Goal: Find specific page/section: Find specific page/section

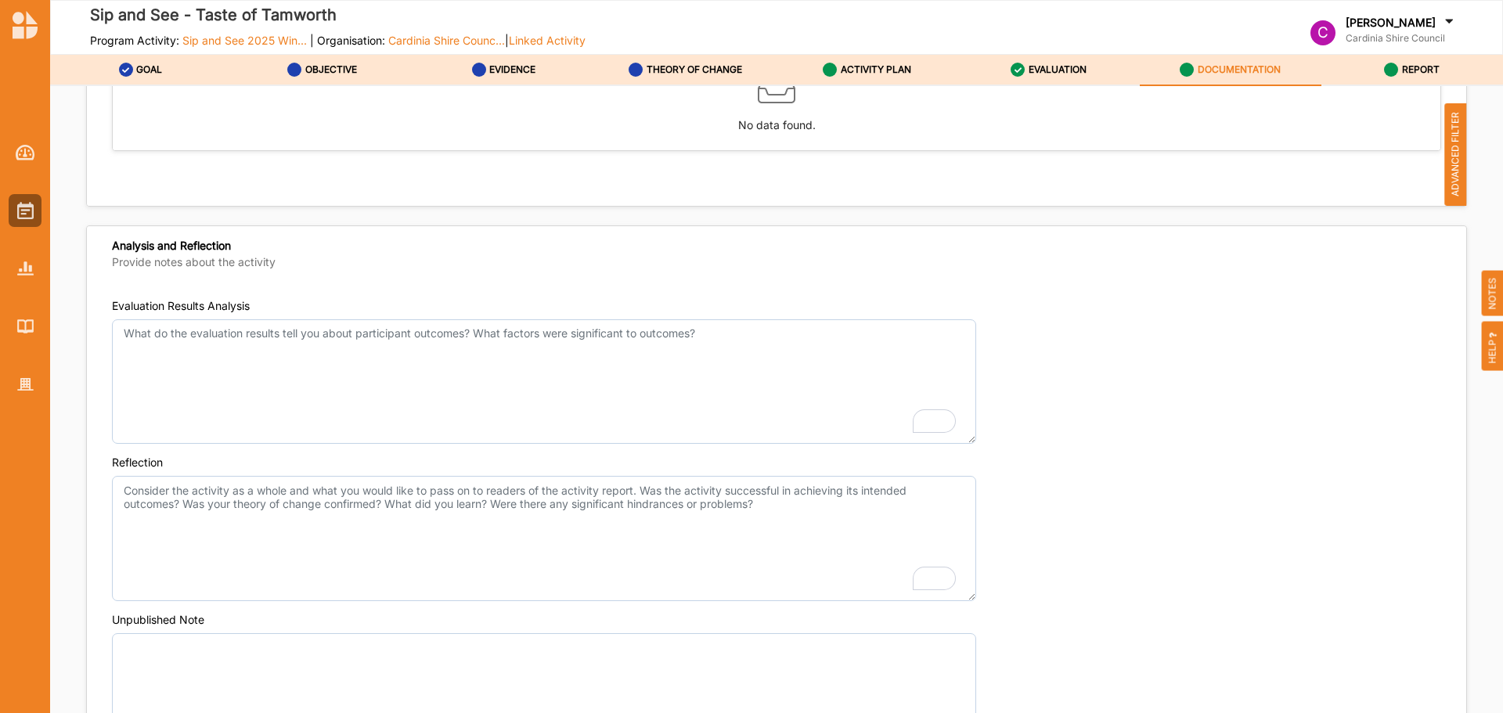
scroll to position [1566, 0]
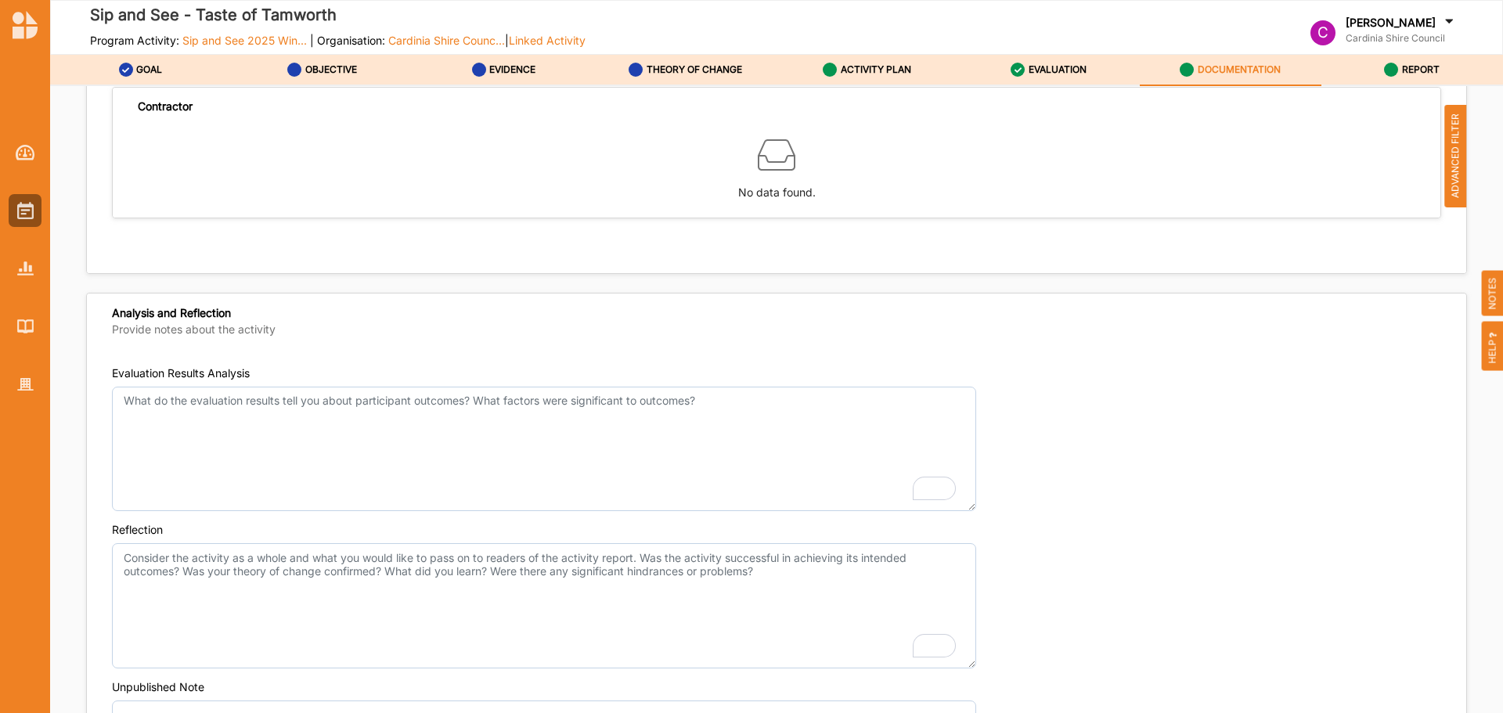
click at [1424, 524] on div "Reflection" at bounding box center [777, 595] width 1330 height 146
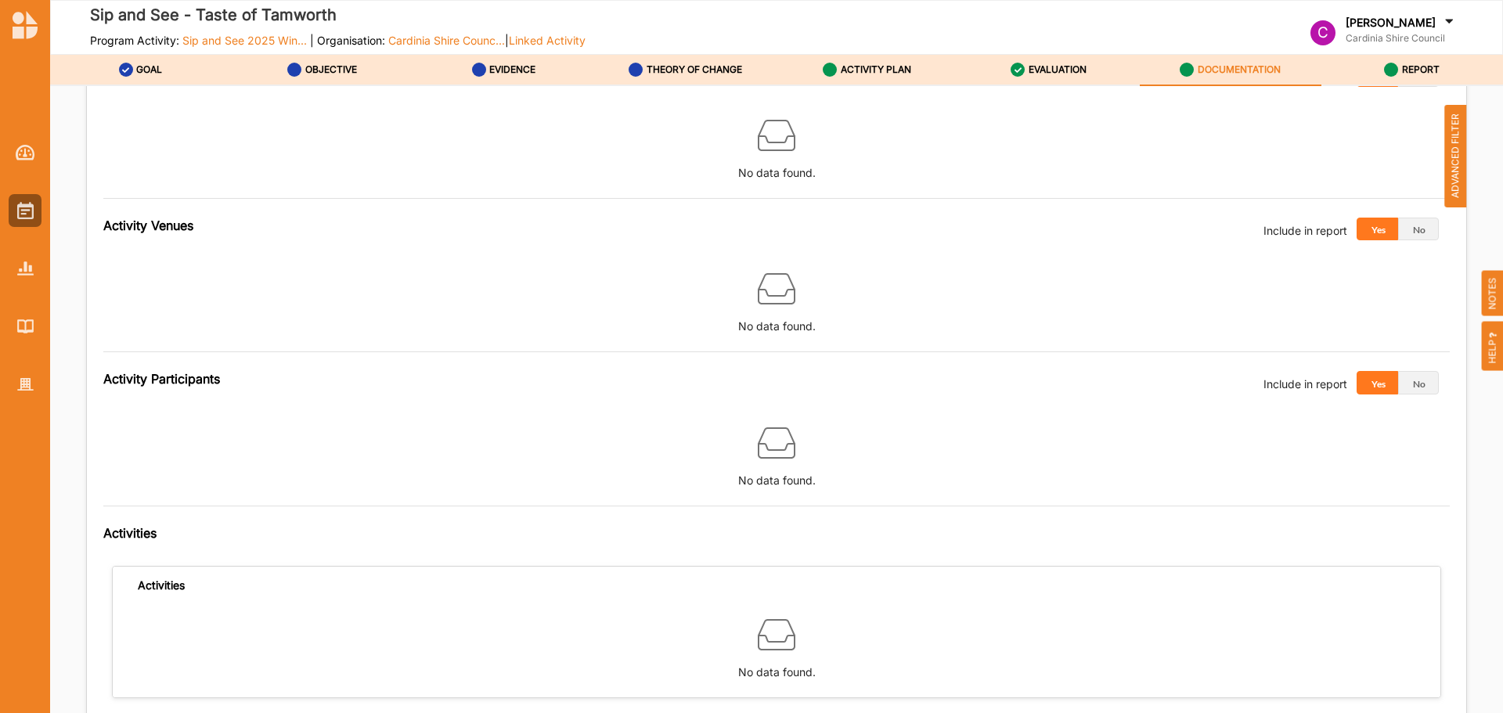
scroll to position [626, 0]
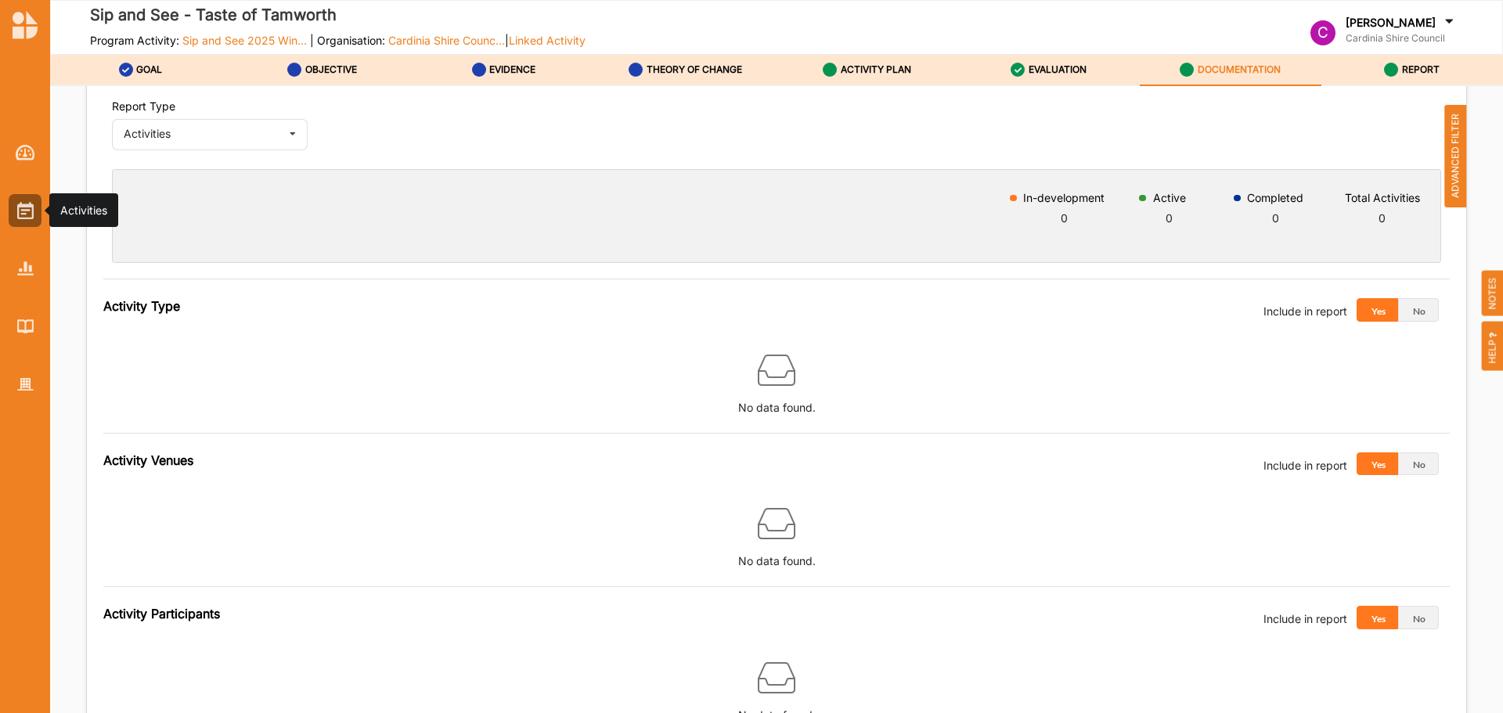
click at [21, 207] on img at bounding box center [25, 210] width 16 height 17
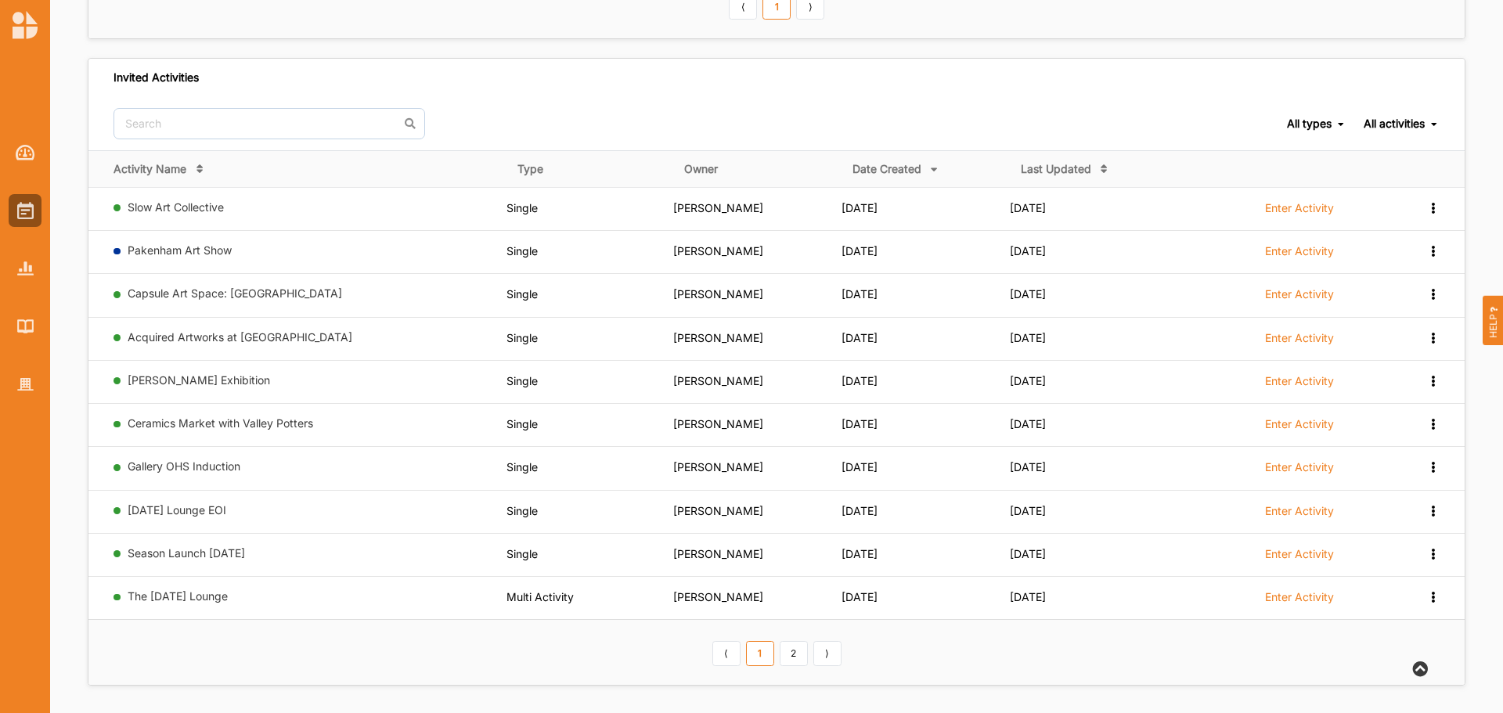
scroll to position [626, 0]
click at [40, 160] on div at bounding box center [25, 152] width 33 height 33
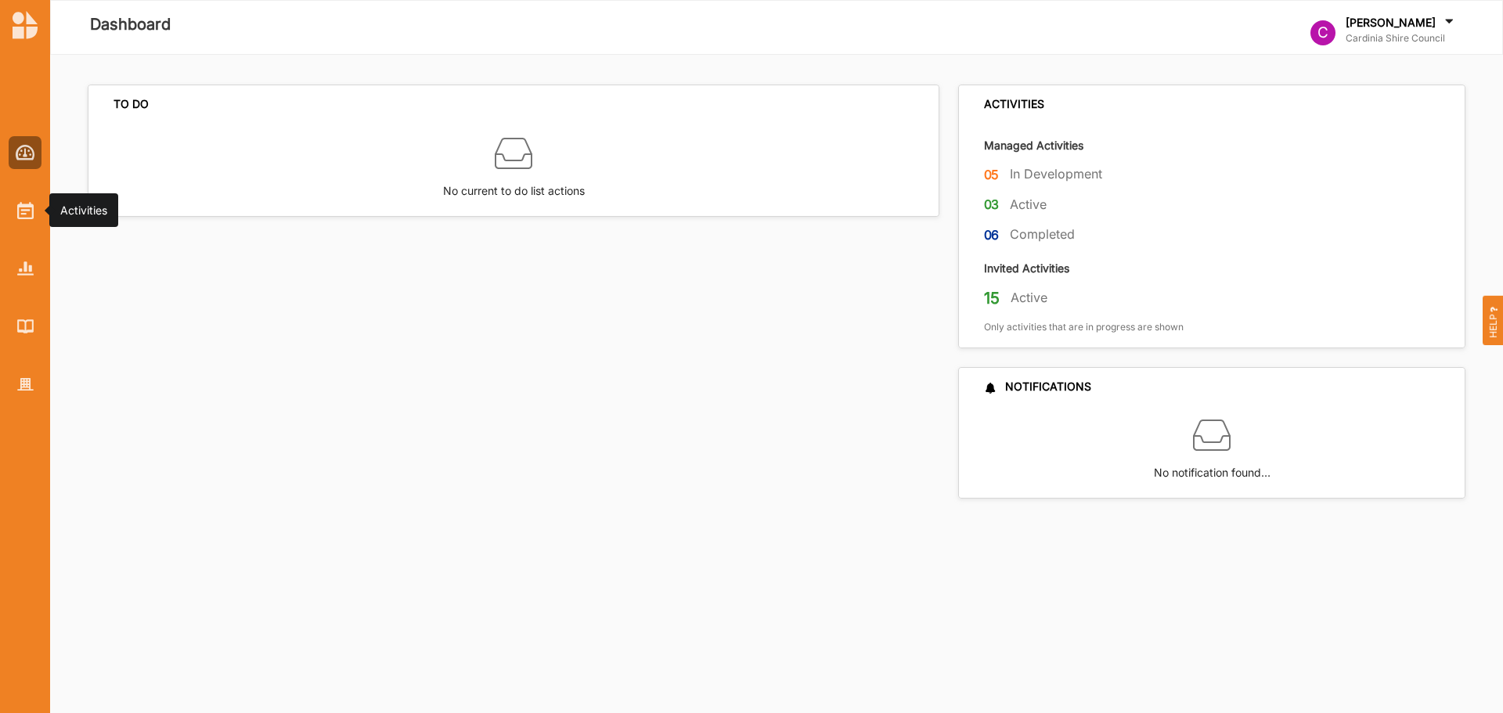
click at [23, 203] on img at bounding box center [25, 210] width 16 height 17
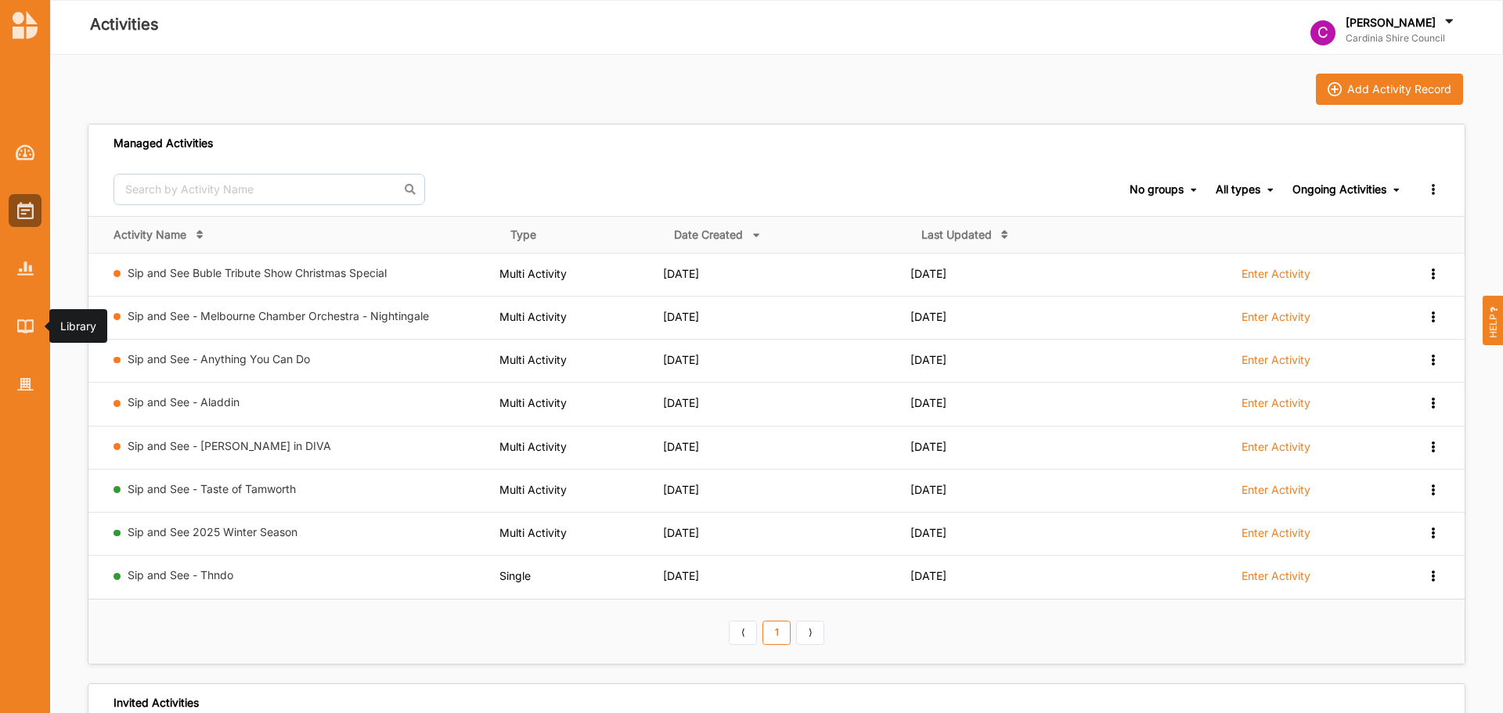
click at [29, 334] on div at bounding box center [25, 326] width 33 height 33
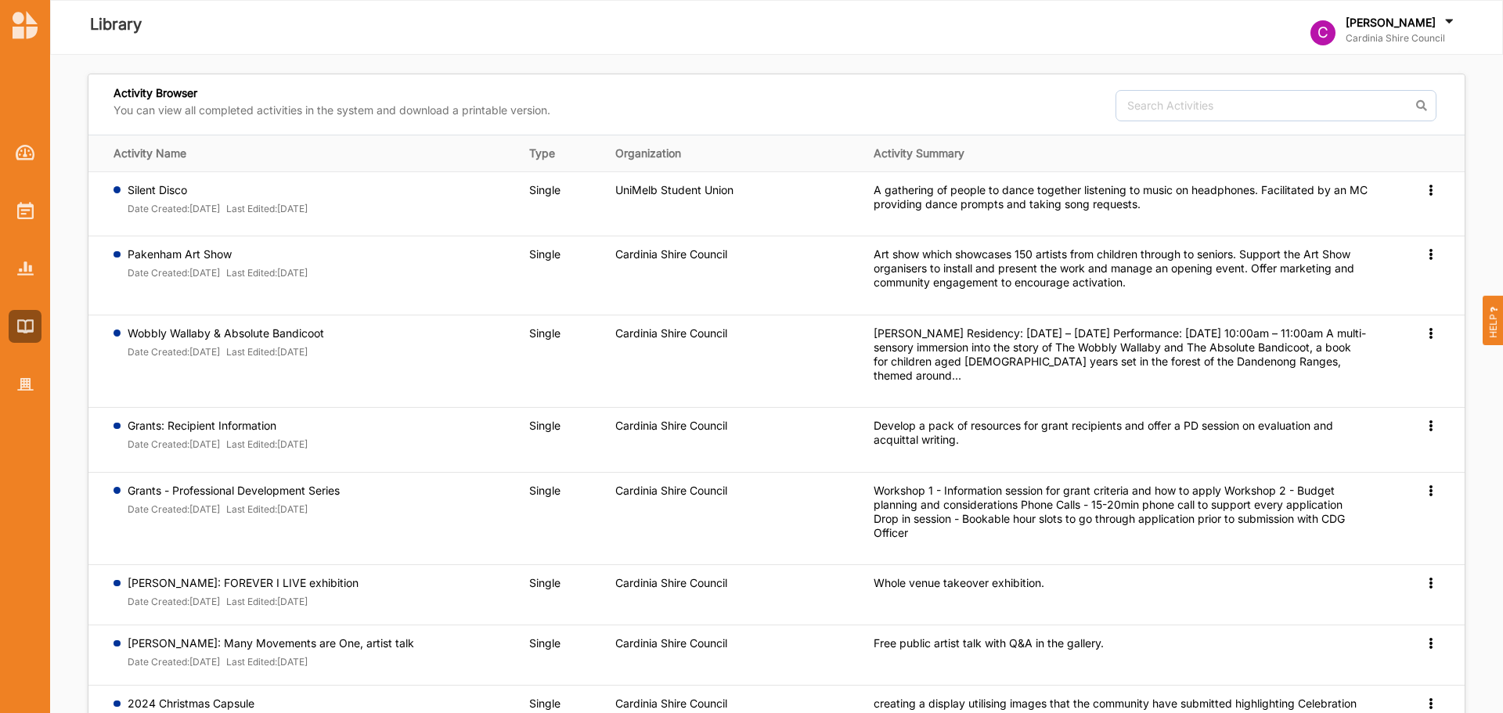
click at [270, 197] on label "Wobbly Wallaby & Absolute Bandicoot" at bounding box center [218, 190] width 181 height 14
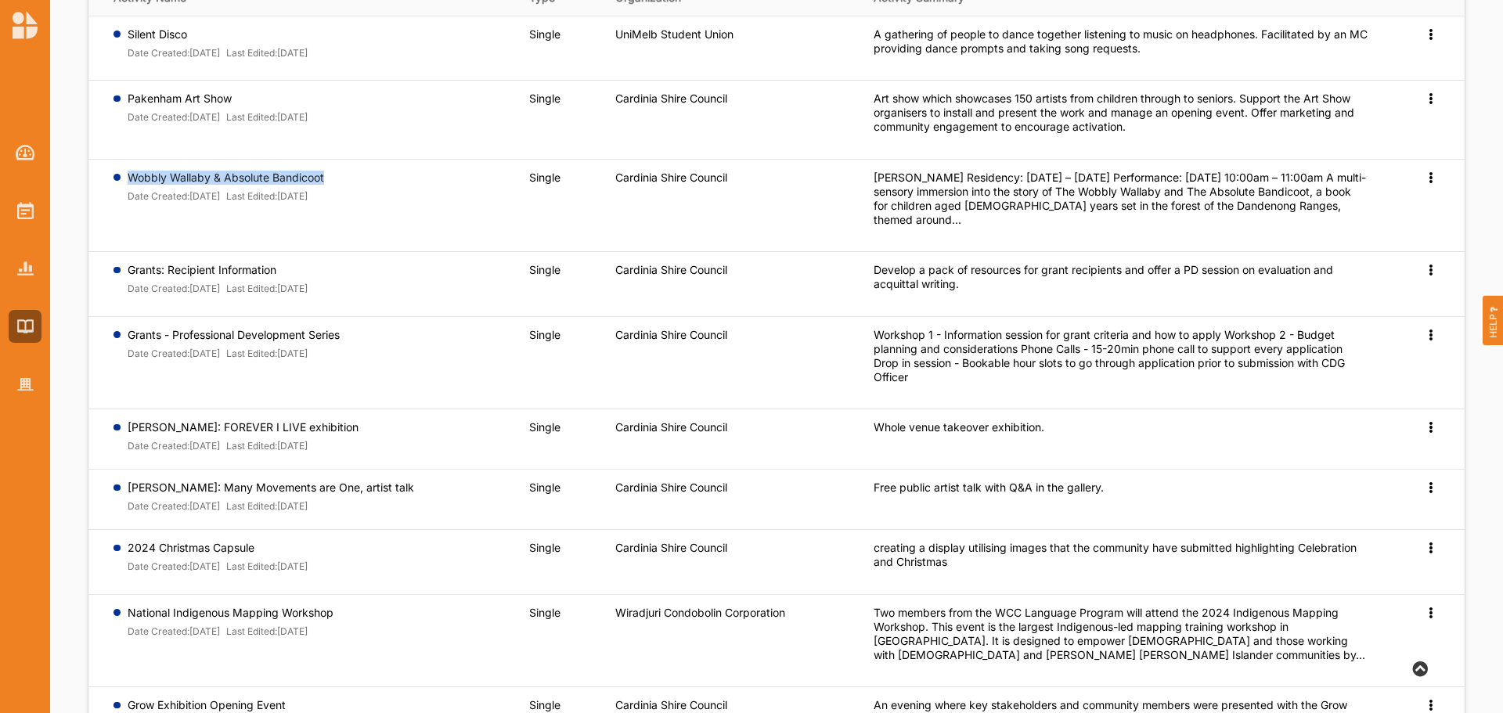
scroll to position [157, 0]
click at [1431, 38] on icon at bounding box center [1430, 32] width 13 height 11
click at [1396, 203] on span "Preview" at bounding box center [1405, 201] width 41 height 13
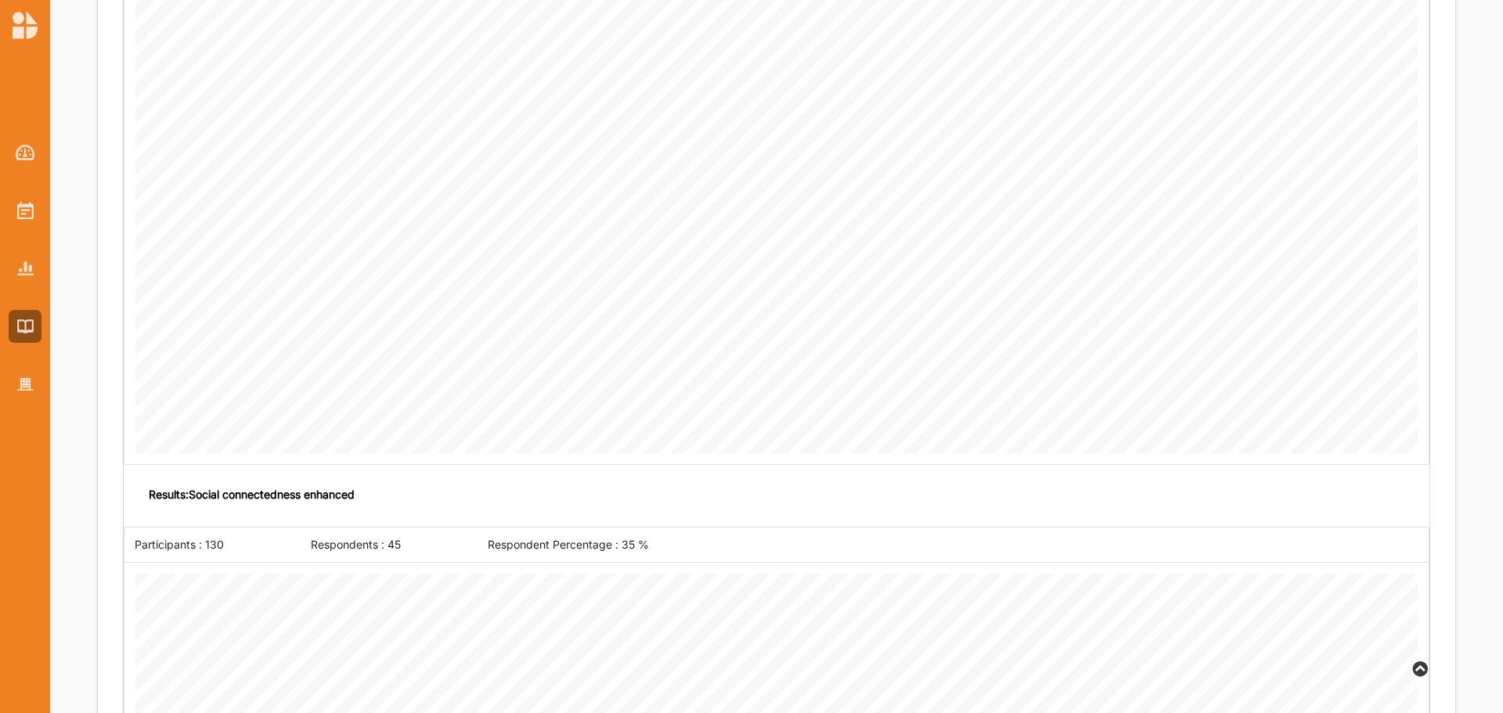
scroll to position [1626, 0]
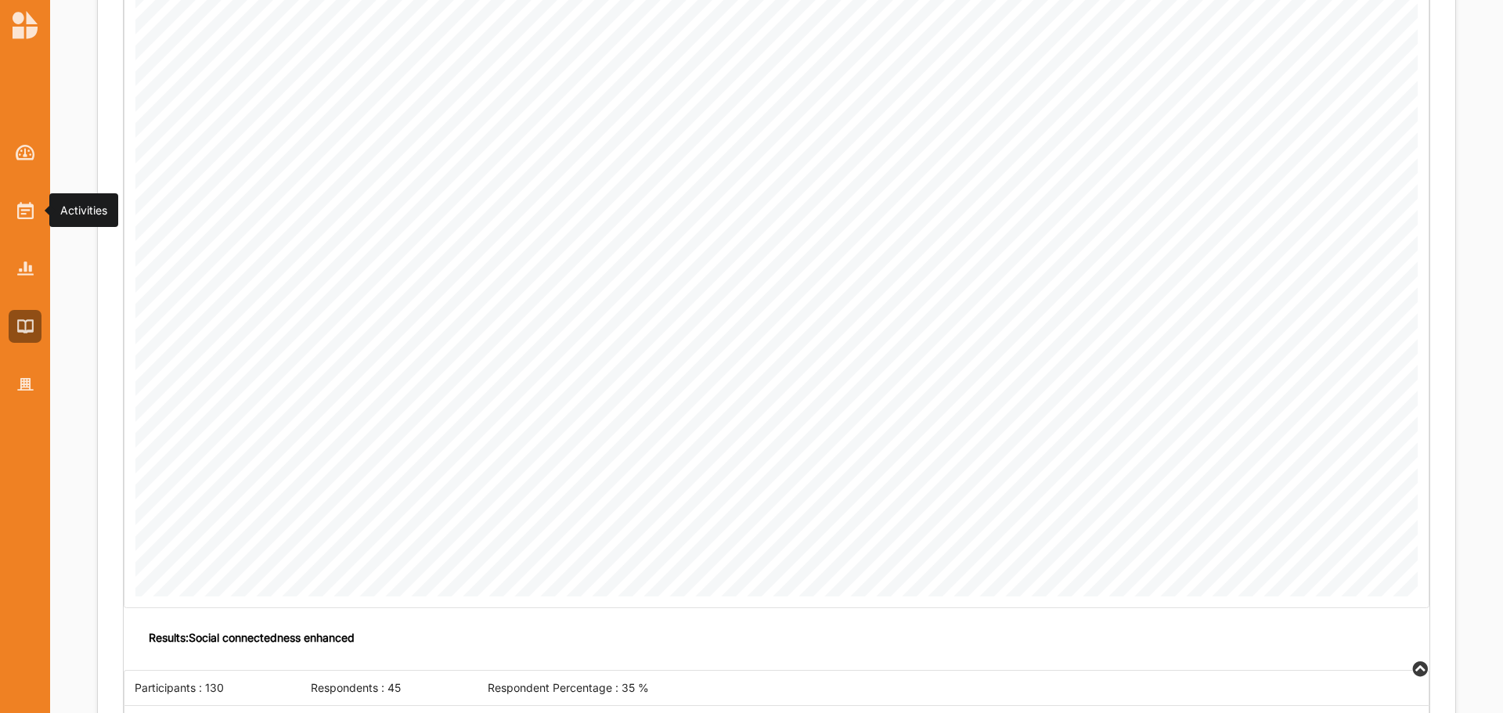
click at [19, 218] on img at bounding box center [25, 210] width 16 height 17
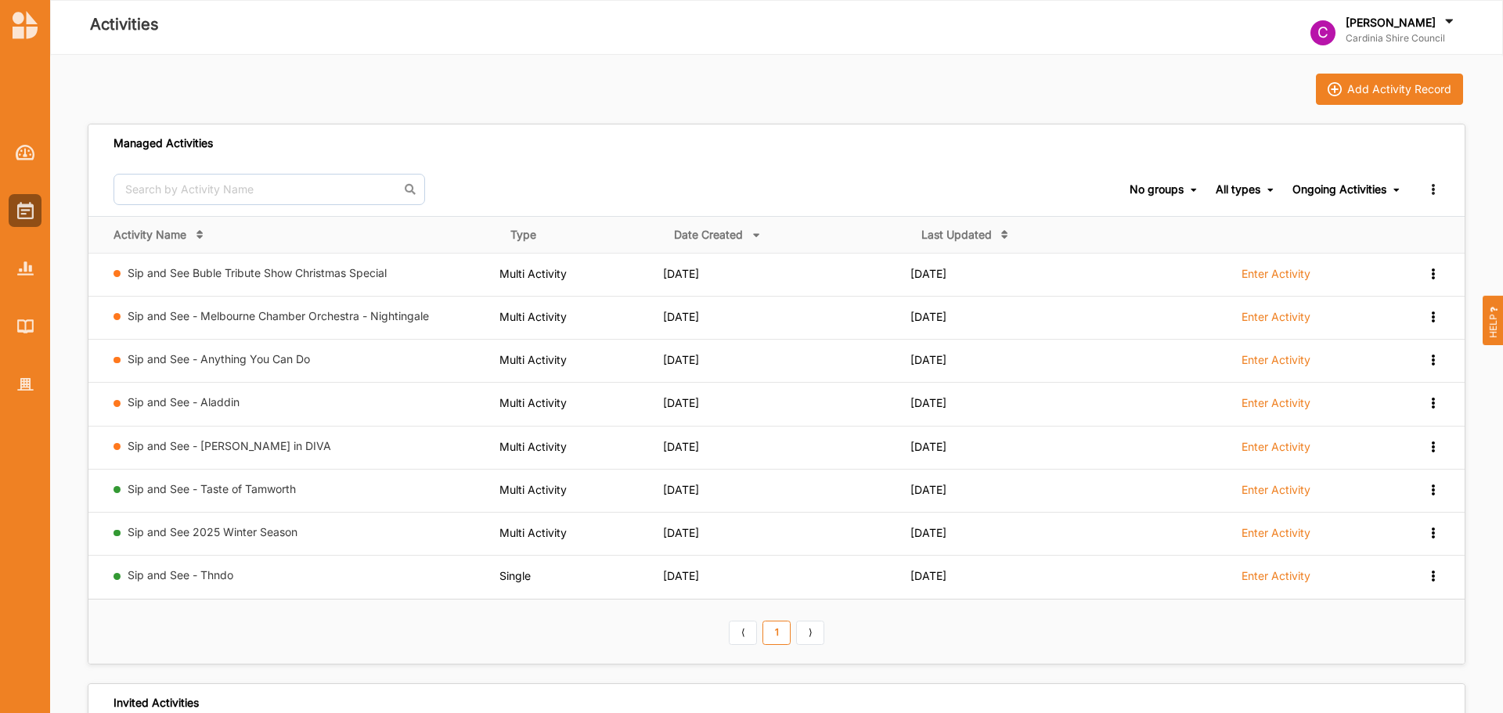
click at [259, 488] on link "Sip and See - Taste of Tamworth" at bounding box center [212, 488] width 168 height 13
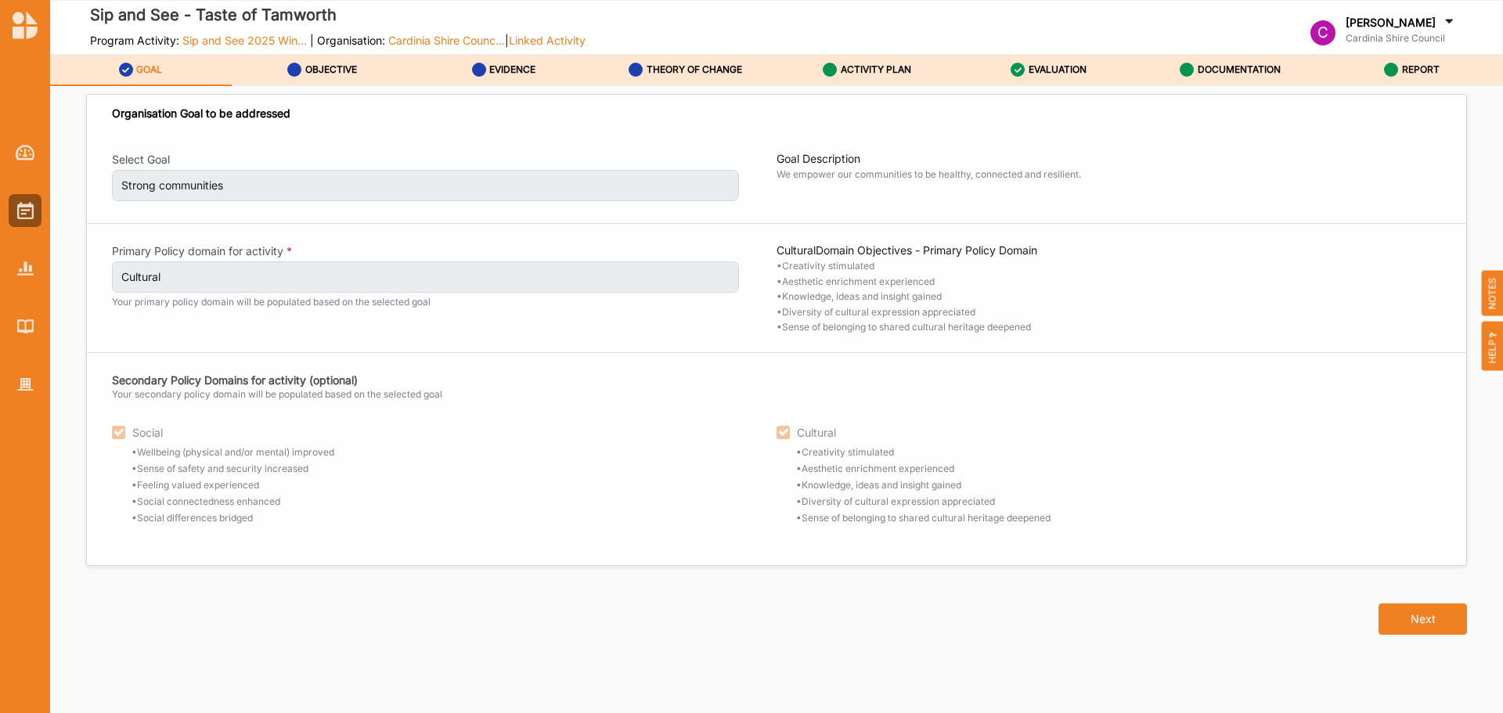
click at [1408, 625] on button "Next" at bounding box center [1423, 619] width 88 height 31
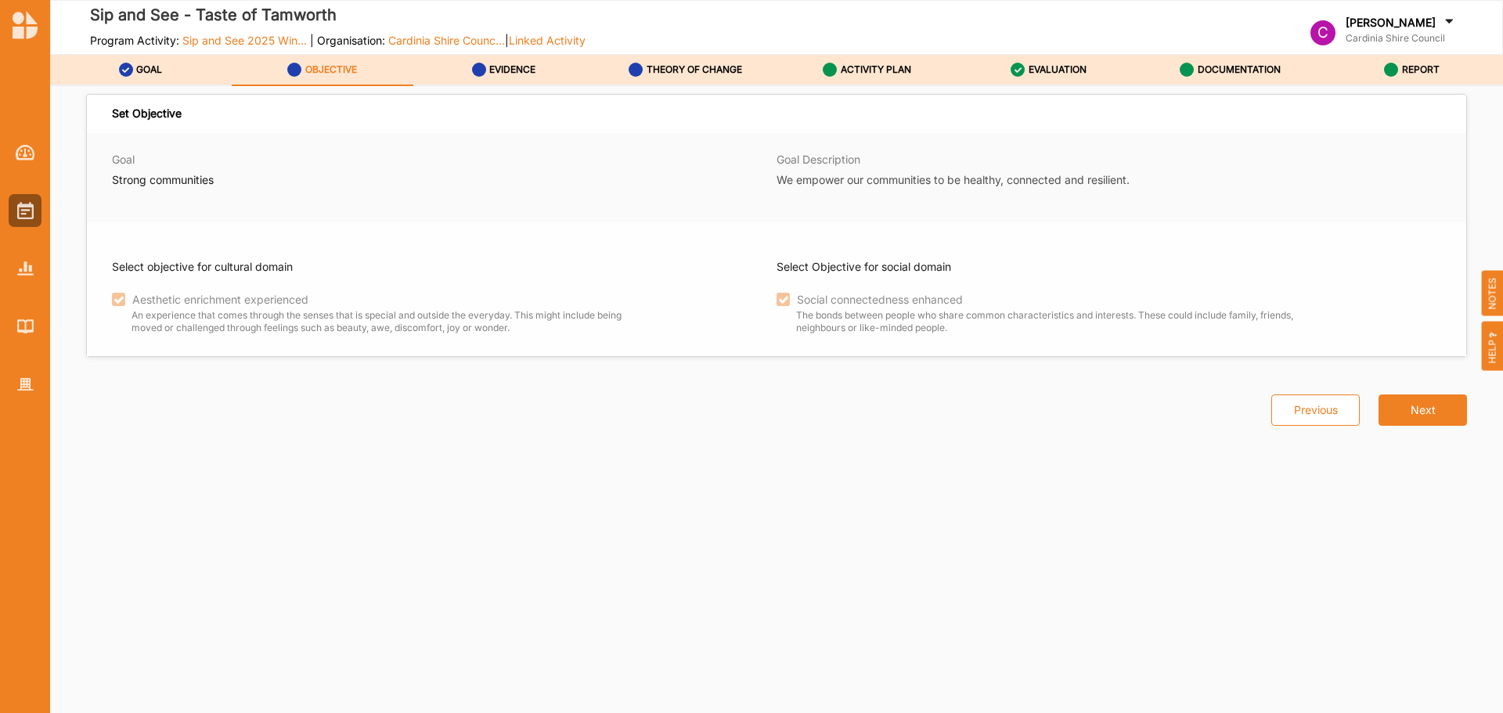
click at [1417, 378] on div "Previous Next" at bounding box center [1360, 391] width 215 height 69
click at [1417, 410] on button "Next" at bounding box center [1423, 410] width 88 height 31
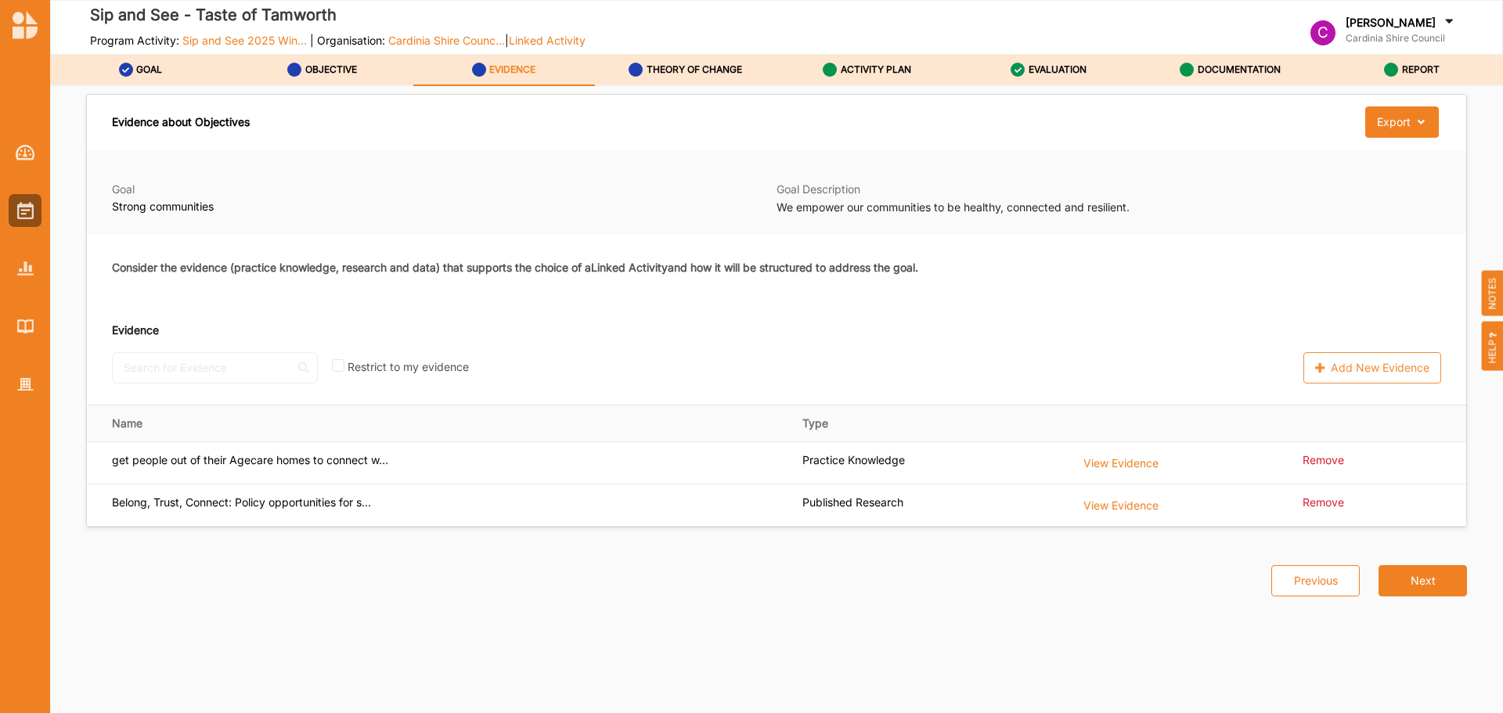
click at [1416, 574] on button "Next" at bounding box center [1423, 580] width 88 height 31
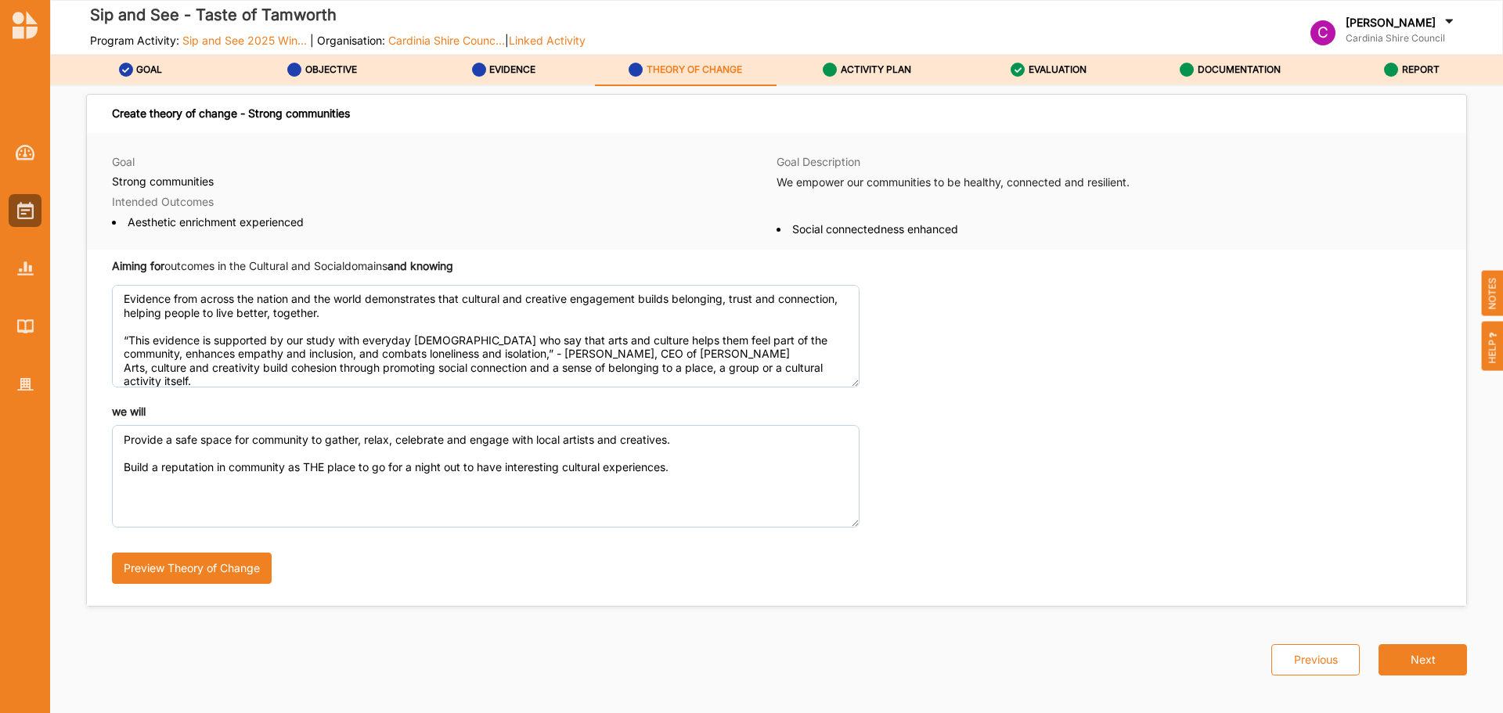
click at [1074, 67] on label "EVALUATION" at bounding box center [1058, 69] width 58 height 13
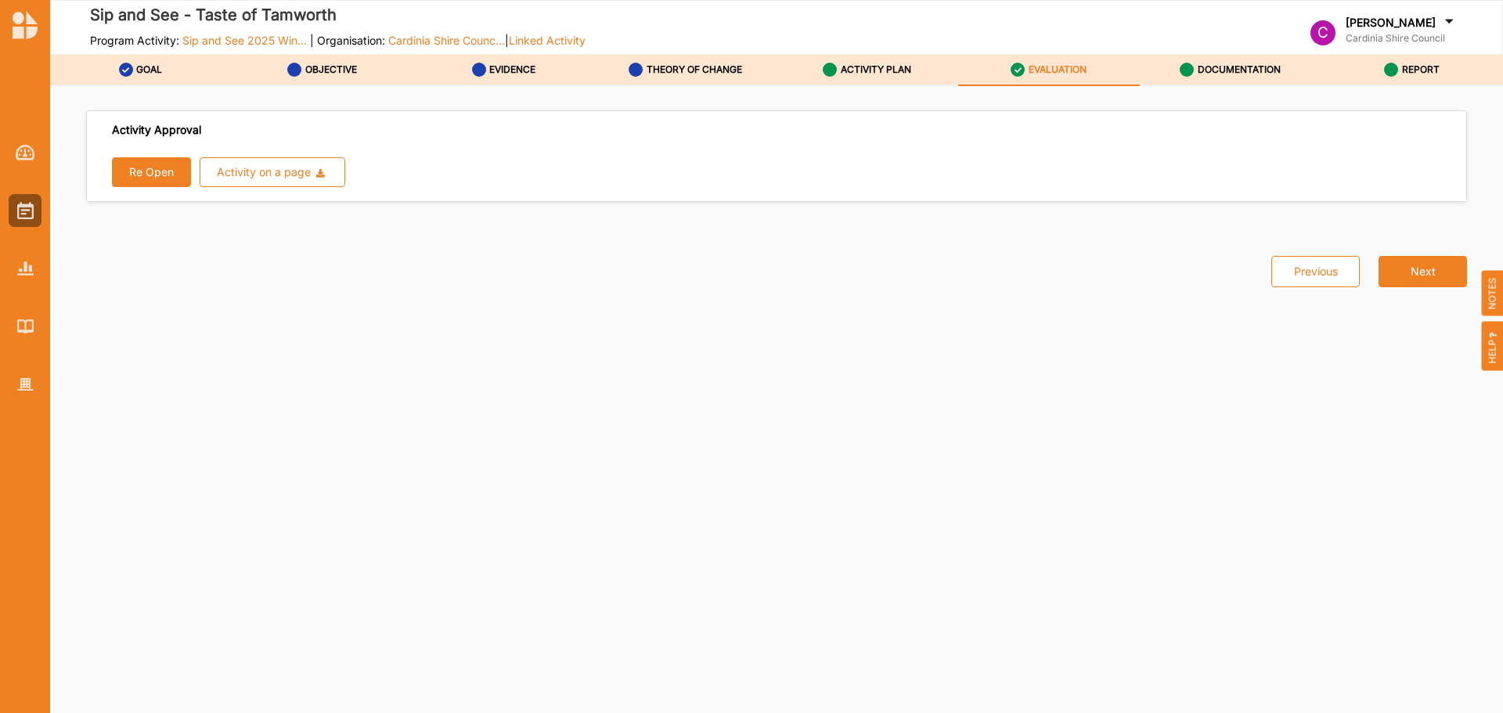
click at [875, 74] on label "ACTIVITY PLAN" at bounding box center [876, 69] width 70 height 13
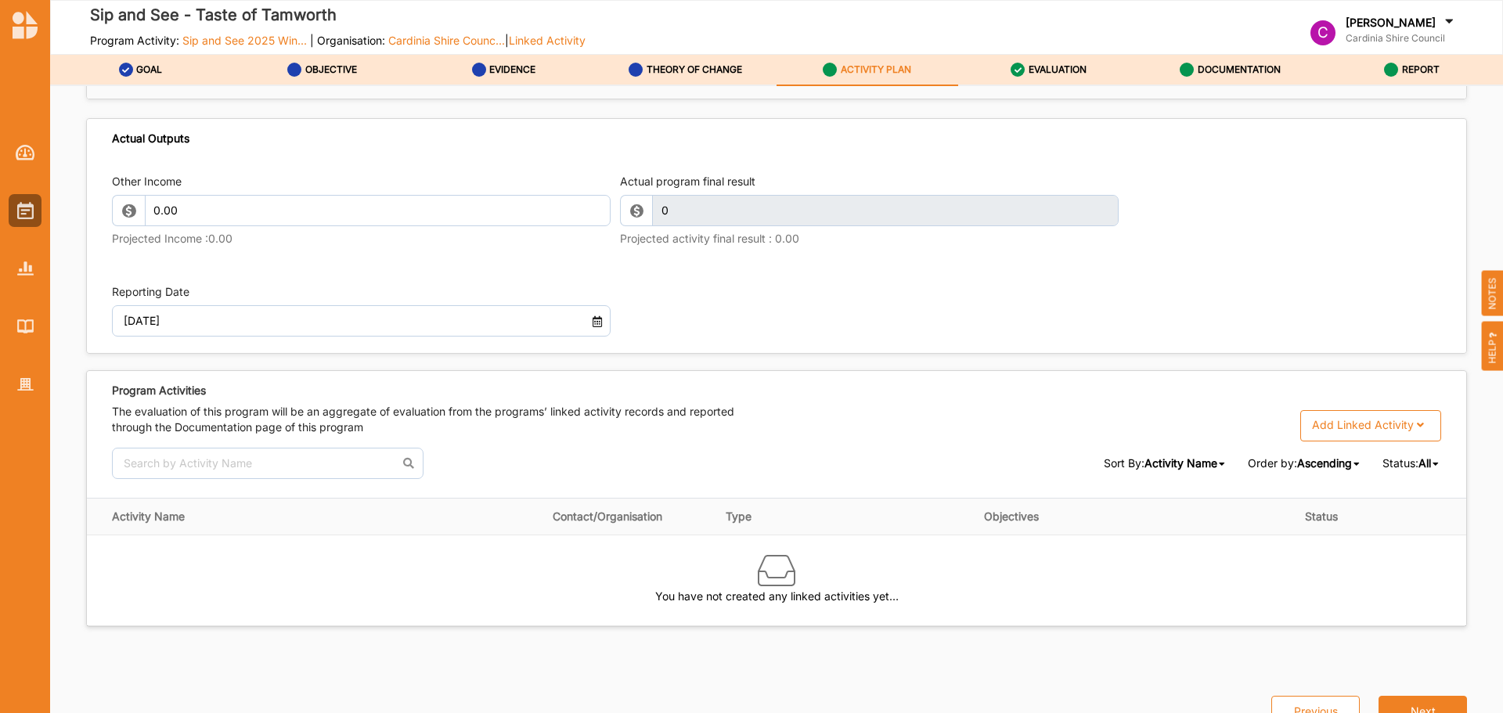
scroll to position [1640, 0]
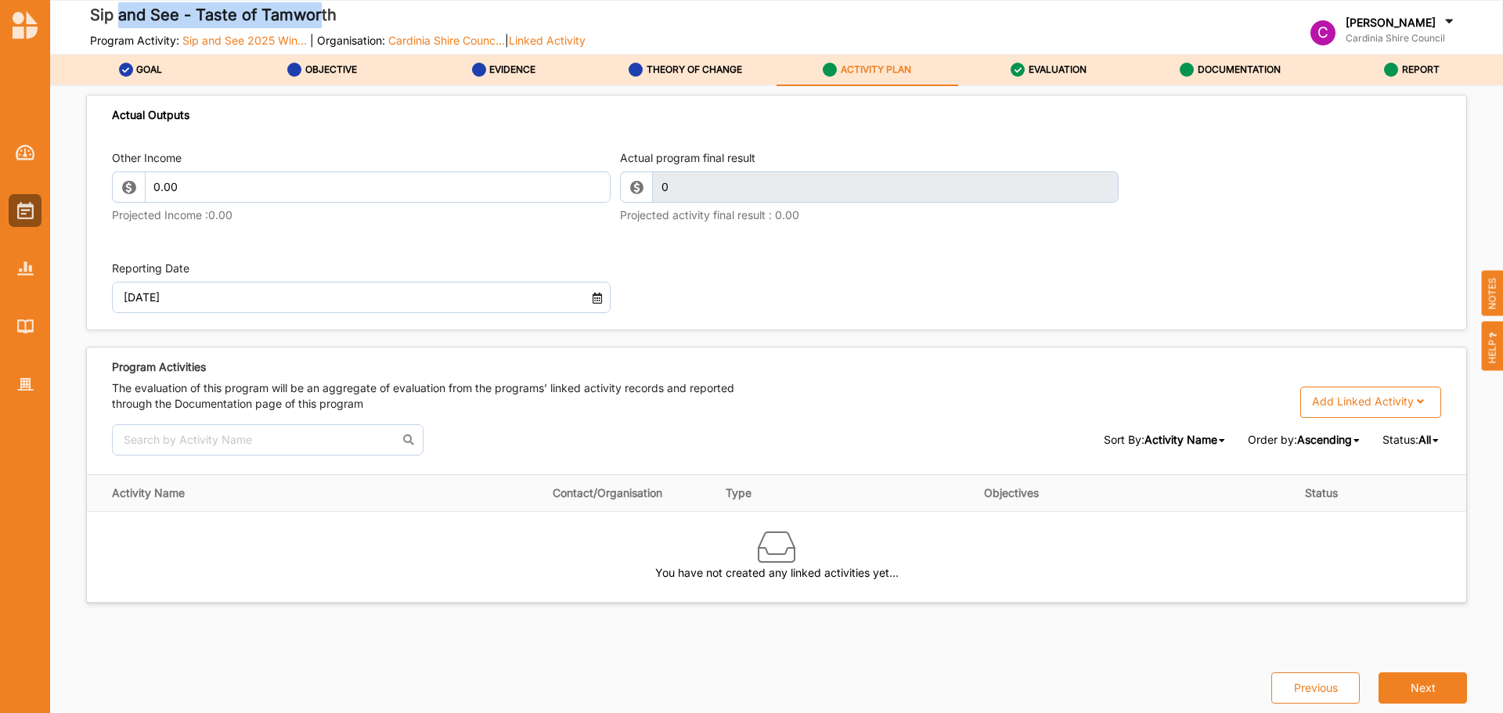
drag, startPoint x: 117, startPoint y: 12, endPoint x: 324, endPoint y: 13, distance: 206.7
click at [324, 13] on label "Sip and See - Taste of Tamworth" at bounding box center [338, 15] width 496 height 26
click at [1054, 63] on label "EVALUATION" at bounding box center [1058, 69] width 58 height 13
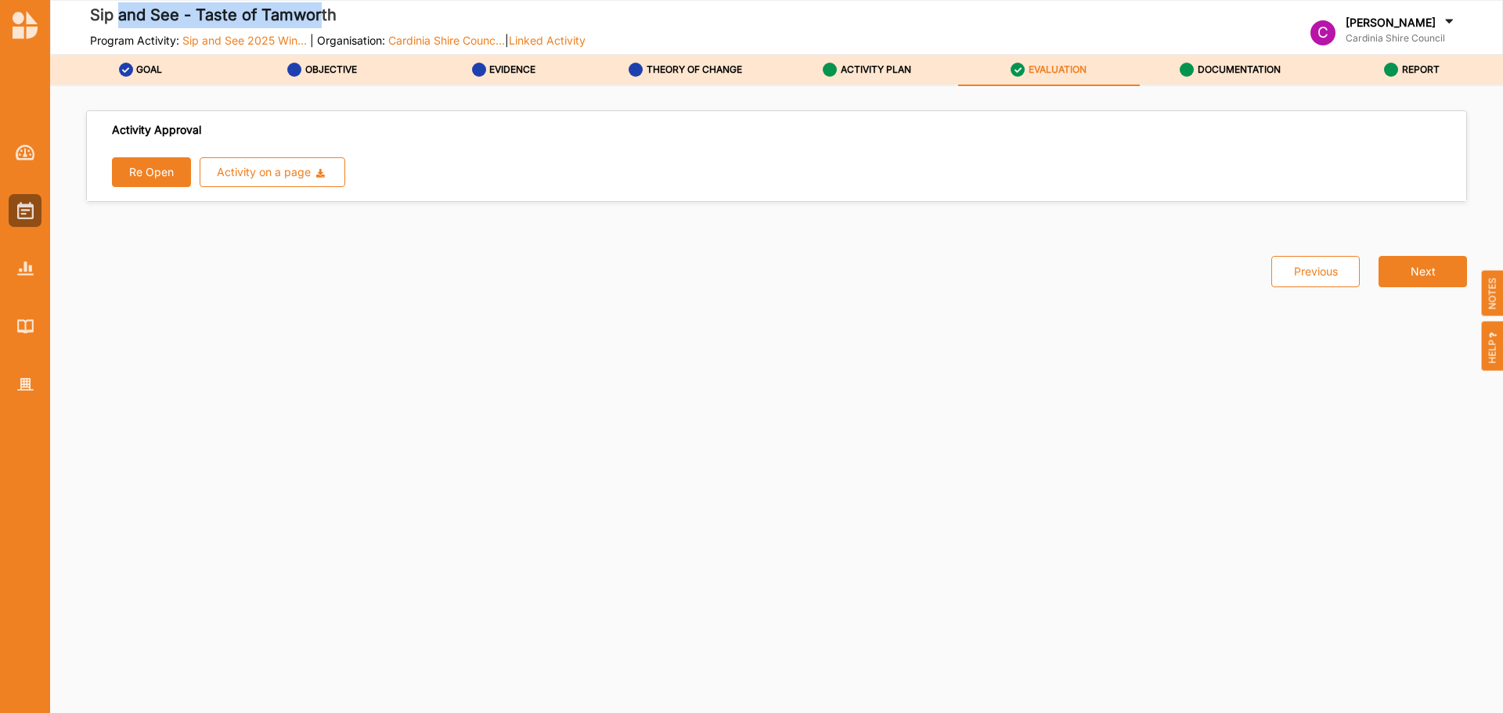
click at [910, 68] on label "ACTIVITY PLAN" at bounding box center [876, 69] width 70 height 13
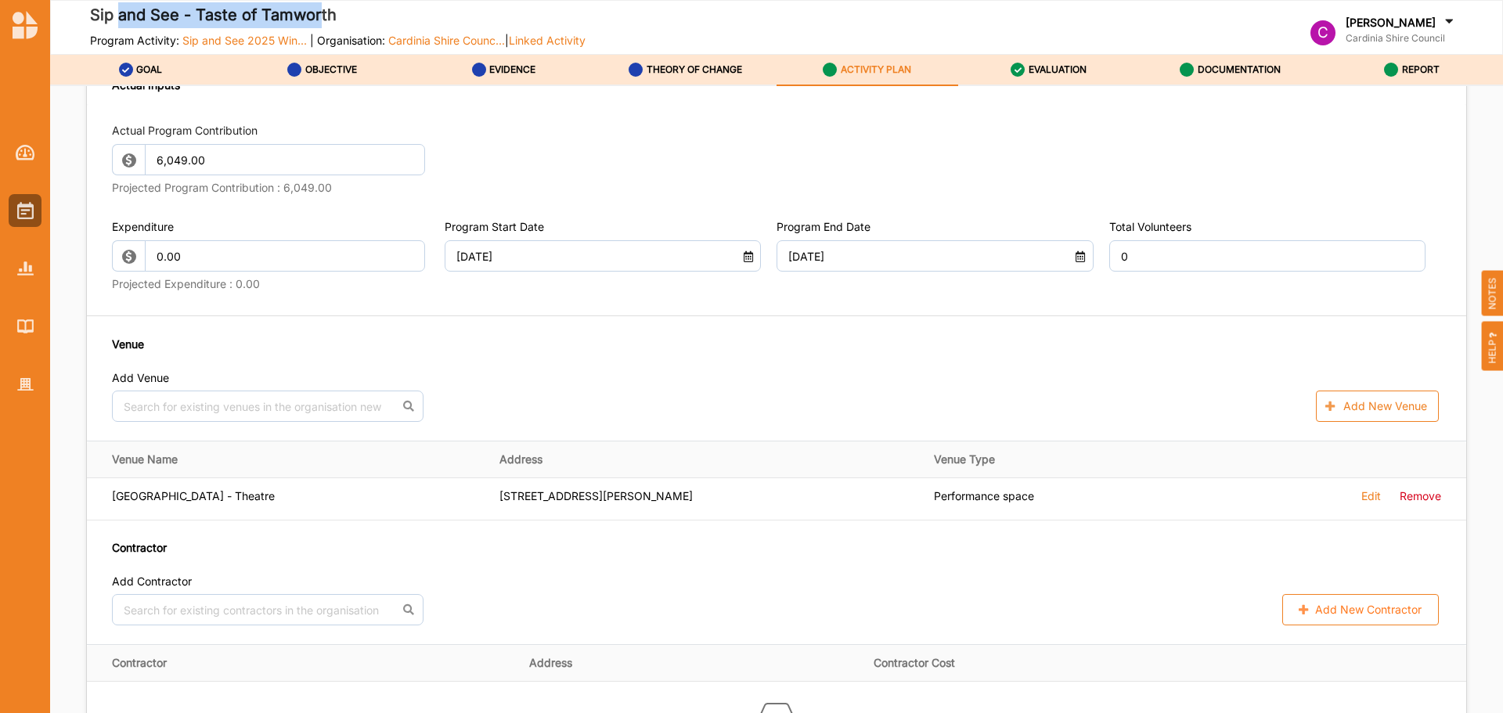
scroll to position [466, 0]
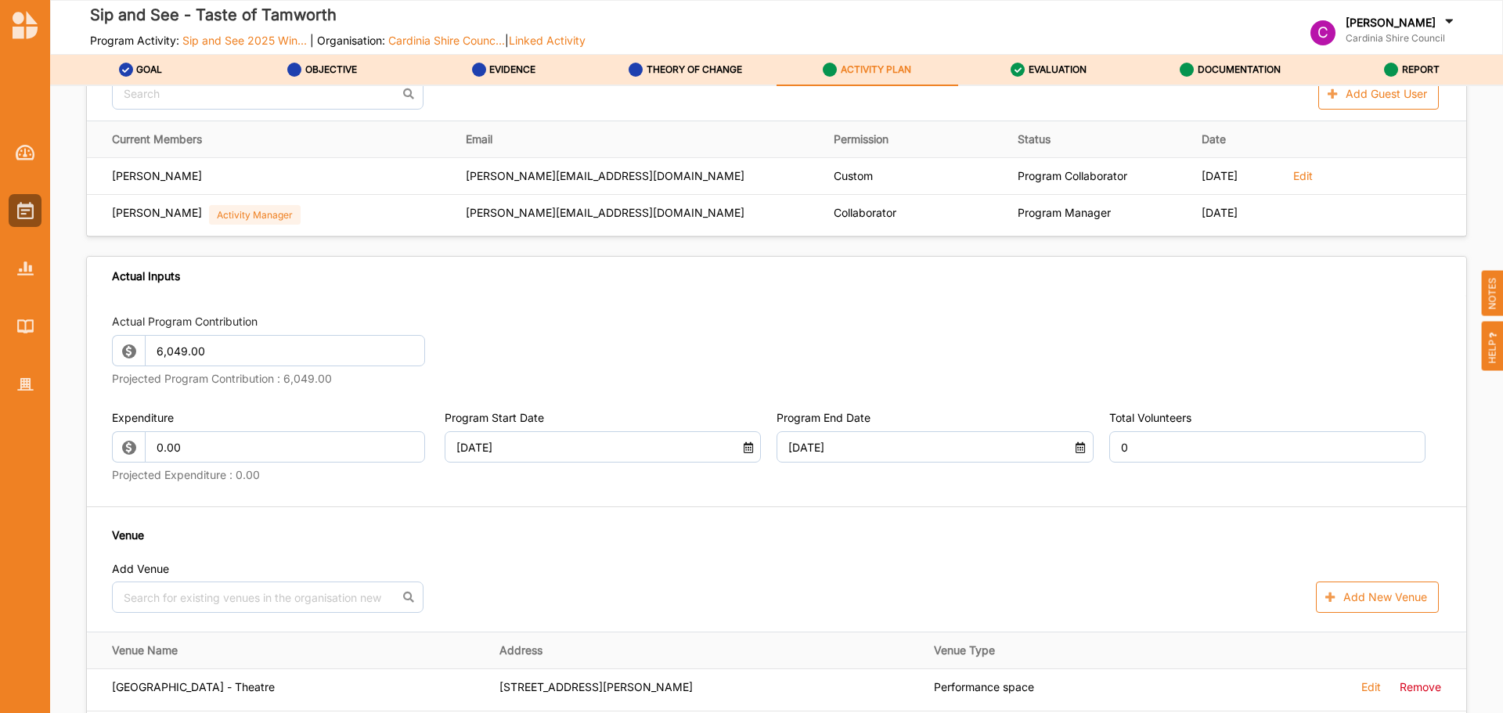
click at [259, 41] on span "Sip and See 2025 Win..." at bounding box center [244, 40] width 124 height 13
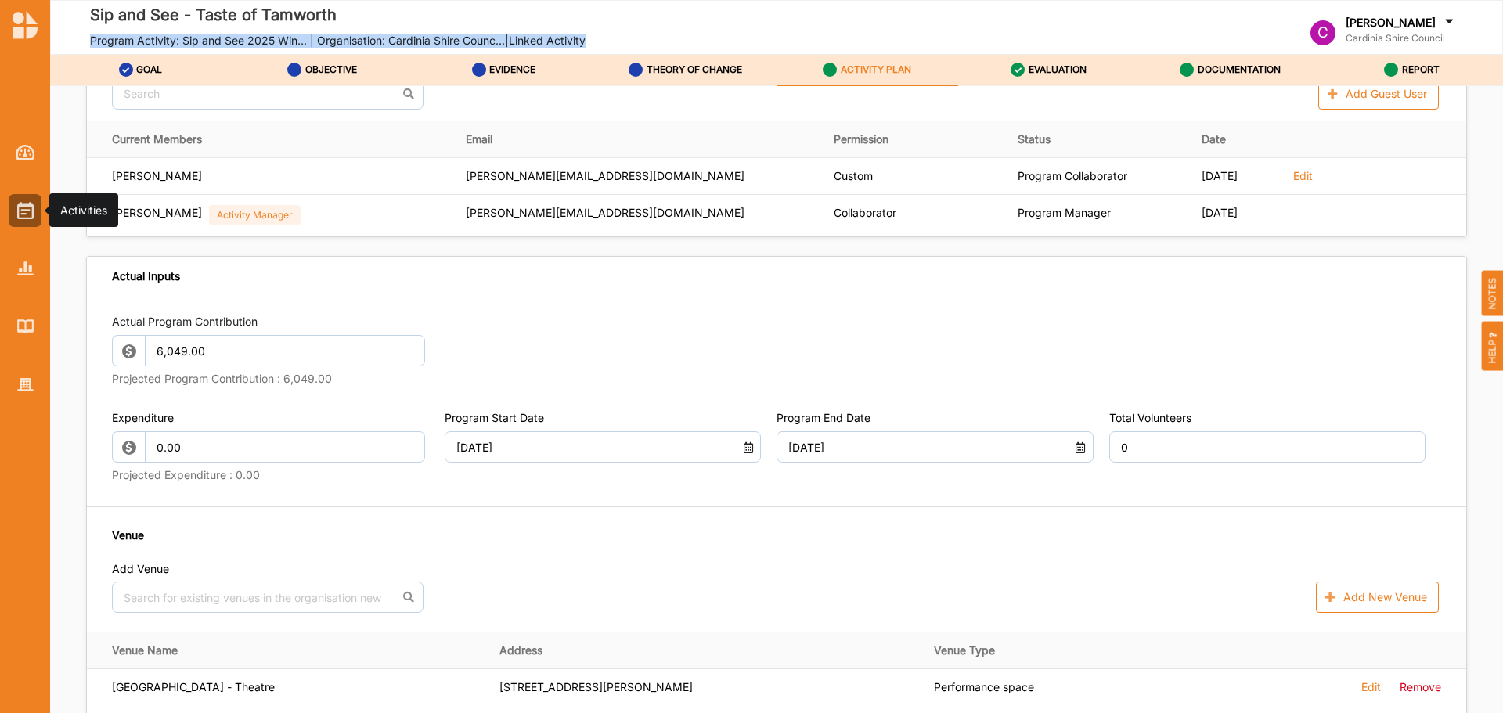
click at [26, 211] on img at bounding box center [25, 210] width 16 height 17
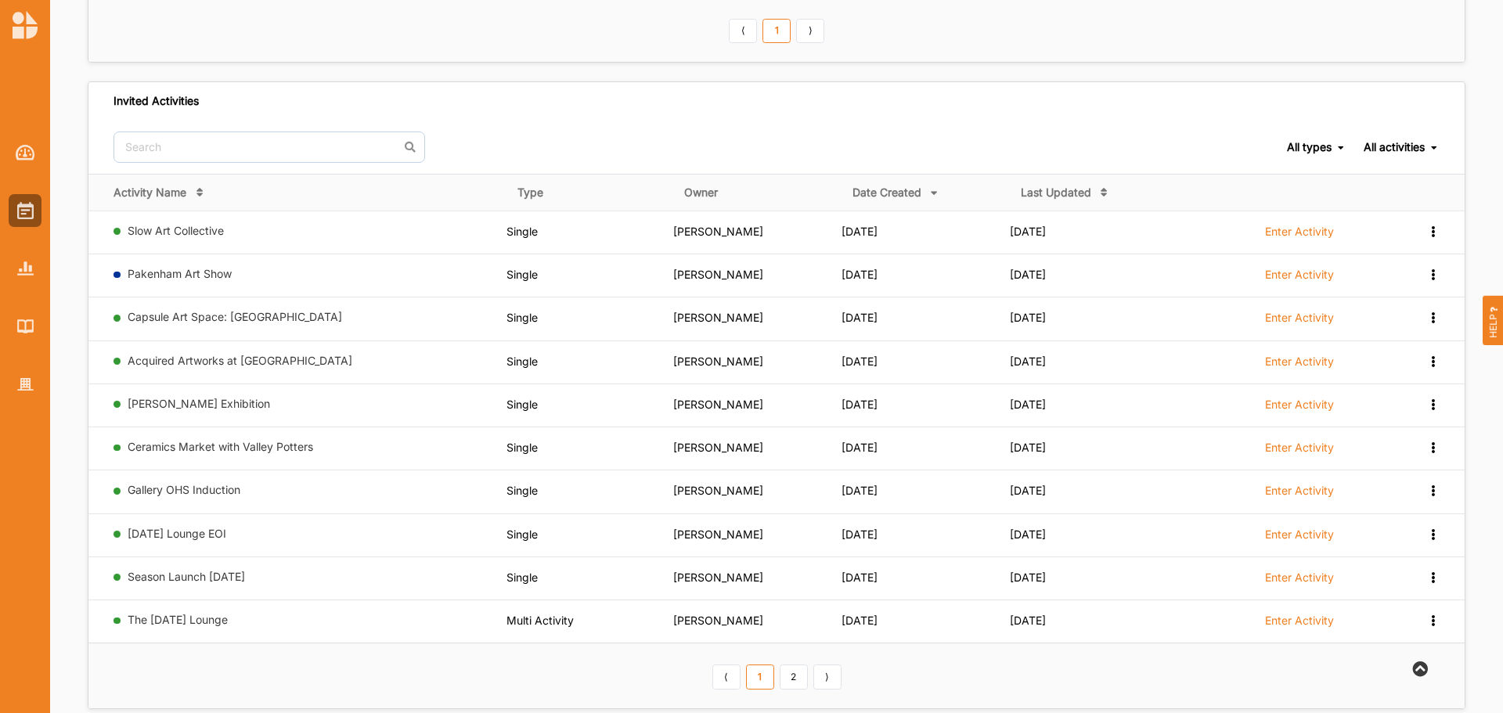
scroll to position [630, 0]
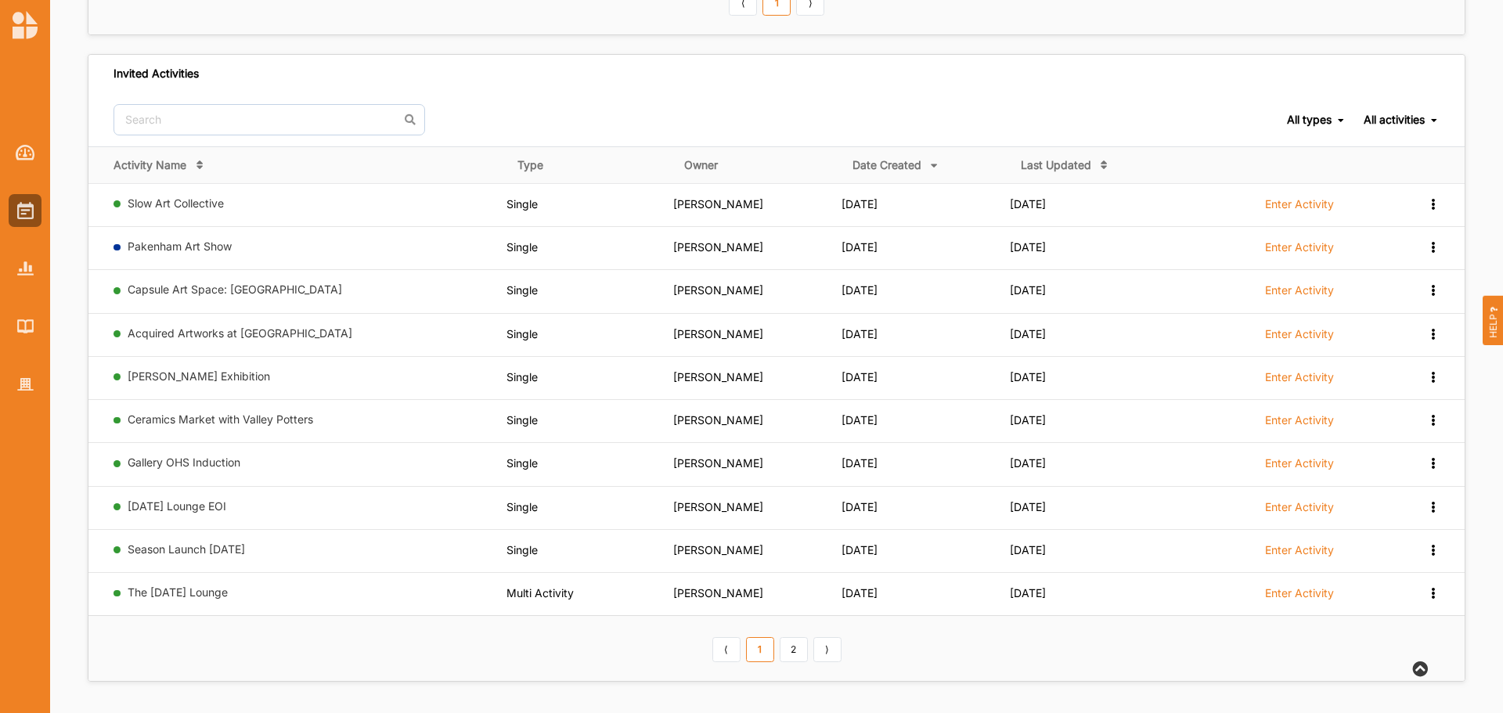
click at [789, 657] on link "2" at bounding box center [794, 649] width 28 height 25
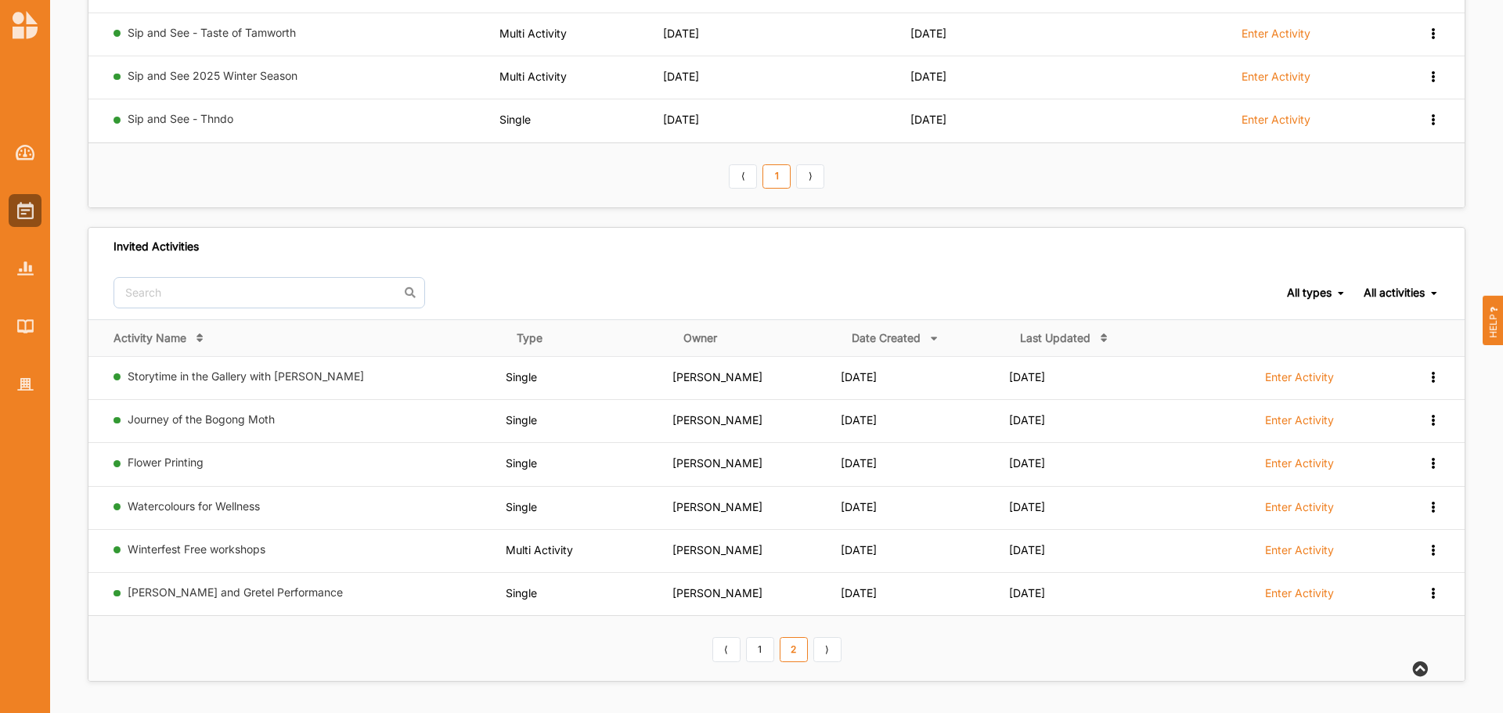
scroll to position [456, 0]
click at [839, 659] on link "⟩" at bounding box center [828, 649] width 28 height 25
click at [770, 654] on link "1" at bounding box center [760, 649] width 28 height 25
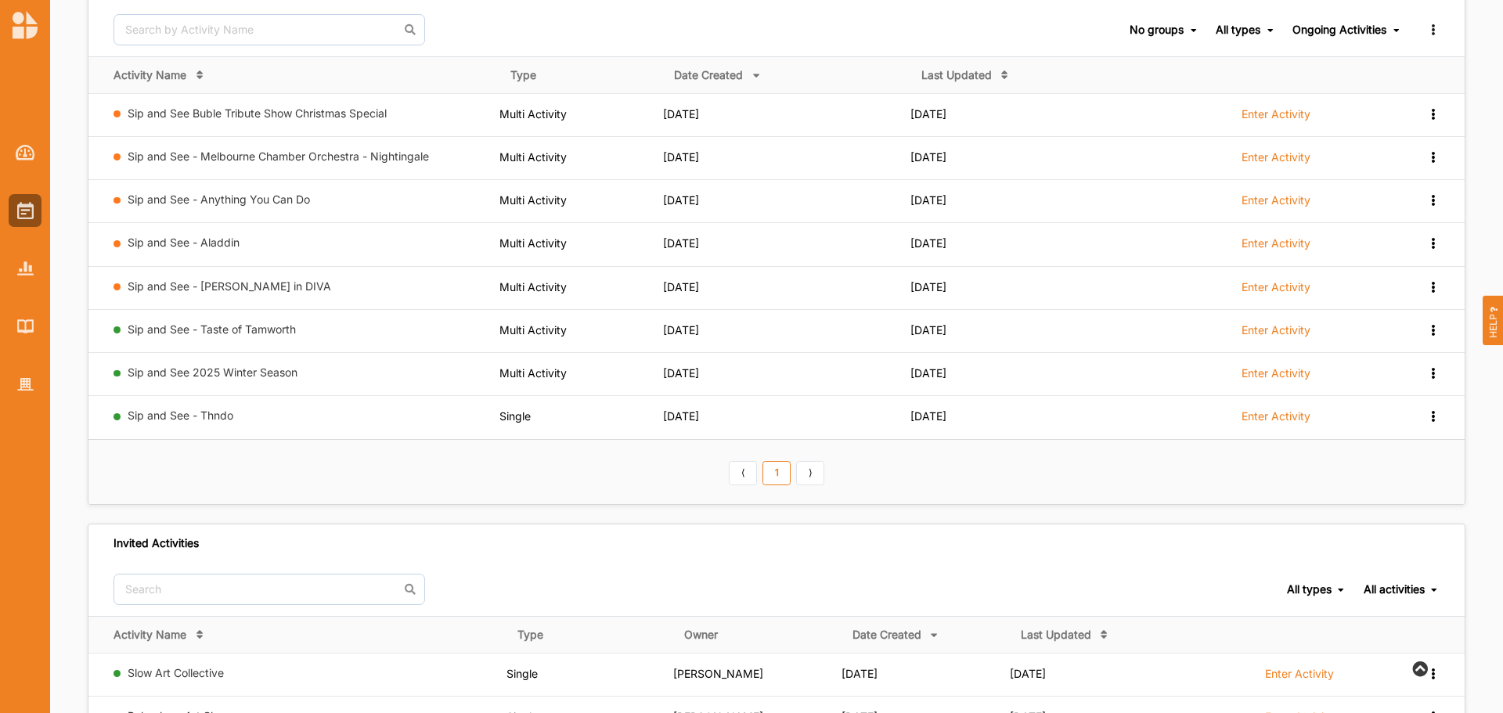
scroll to position [0, 0]
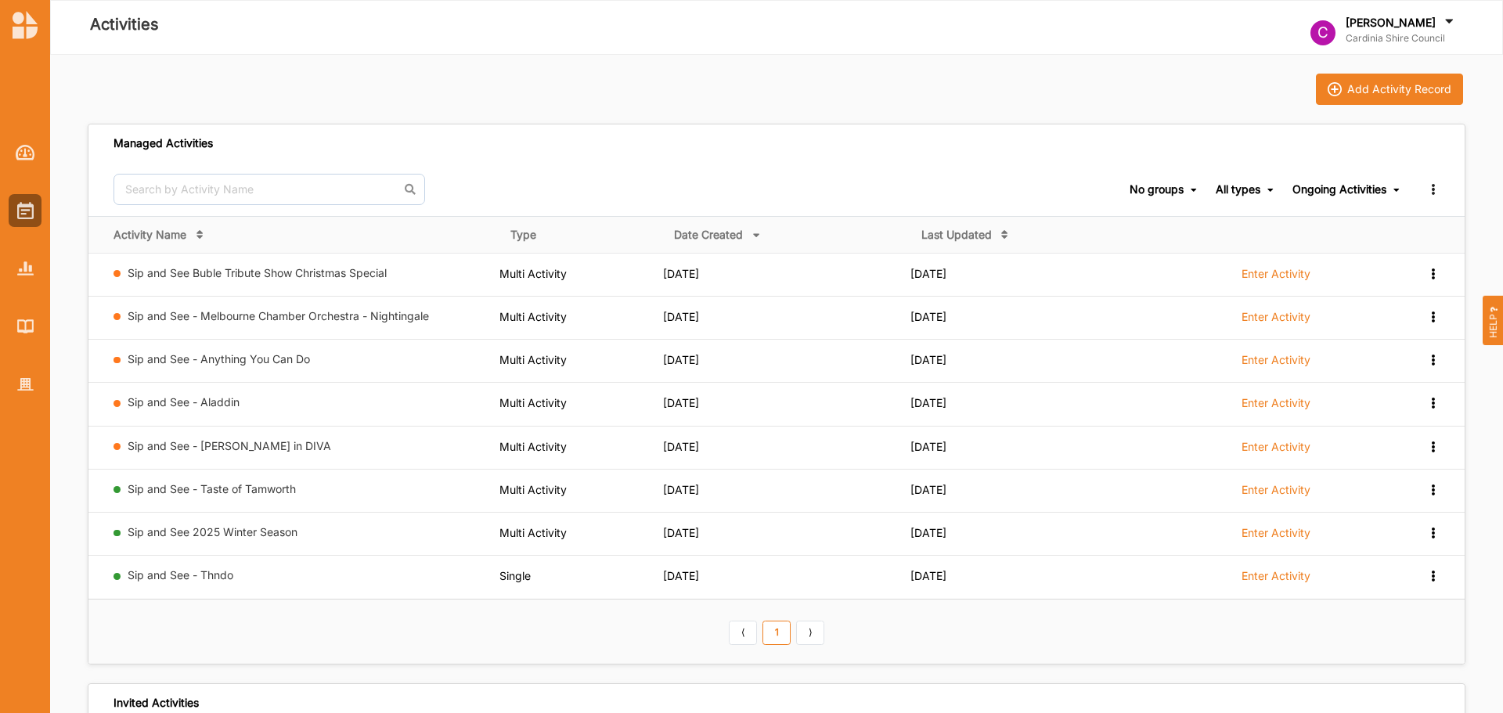
click at [1271, 538] on label "Enter Activity" at bounding box center [1276, 533] width 69 height 14
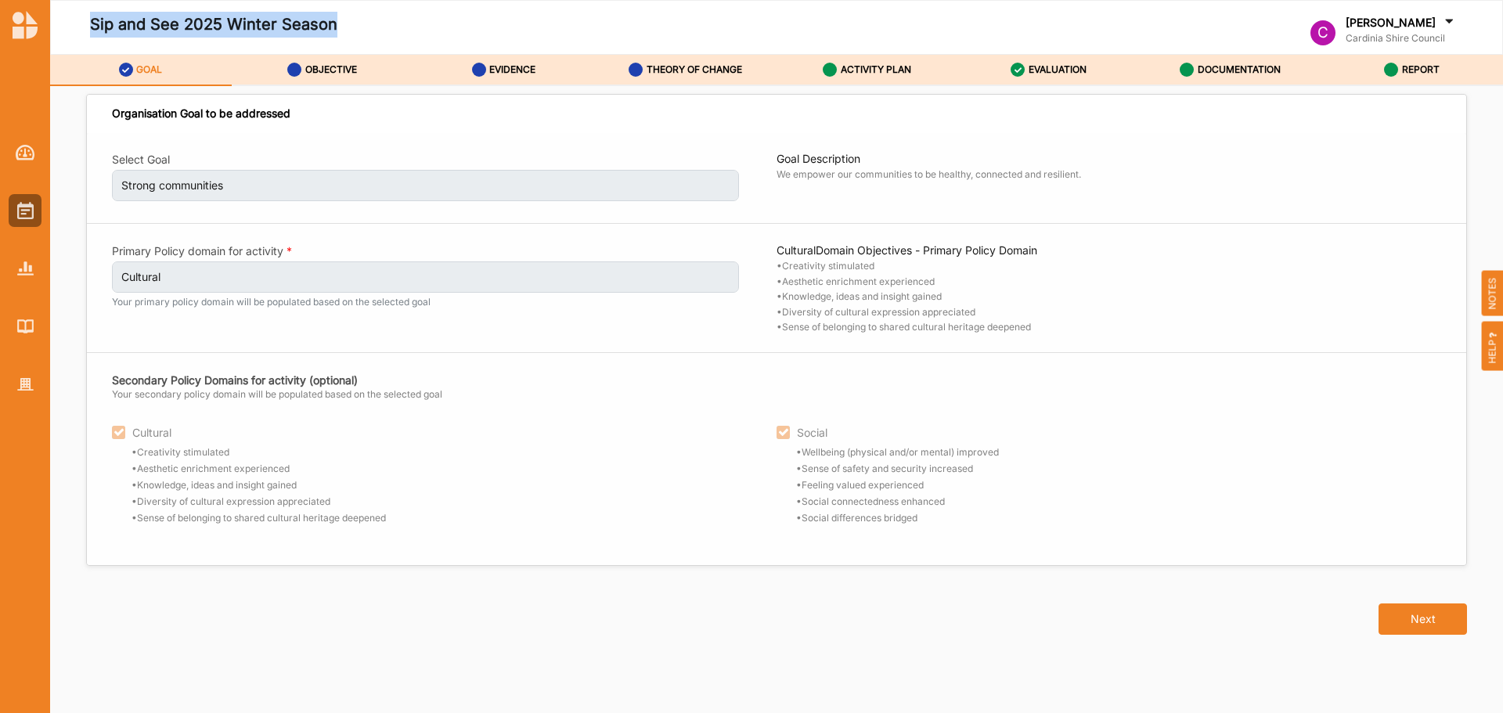
click at [1418, 616] on button "Next" at bounding box center [1423, 619] width 88 height 31
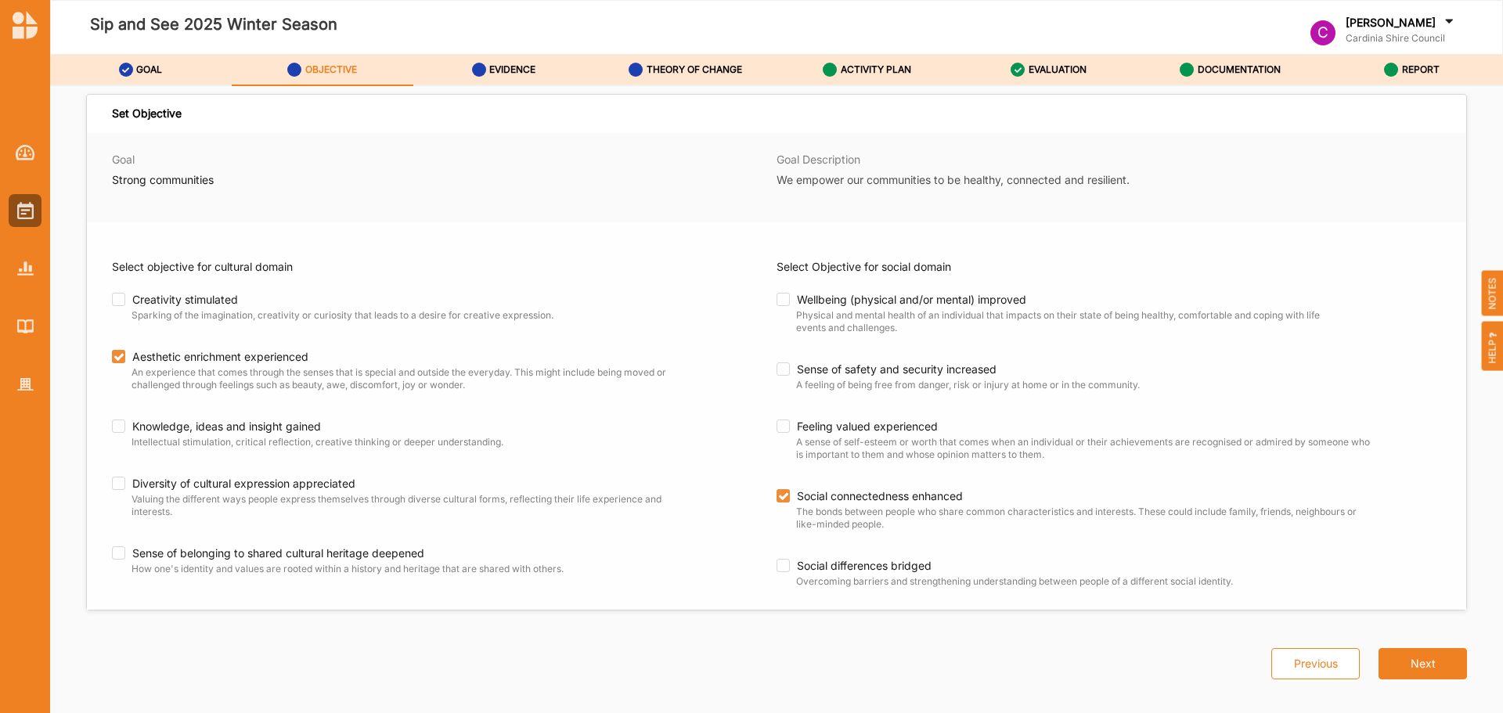
click at [1418, 616] on div "Previous Next" at bounding box center [1360, 645] width 215 height 69
click at [1428, 664] on button "Next" at bounding box center [1423, 663] width 88 height 31
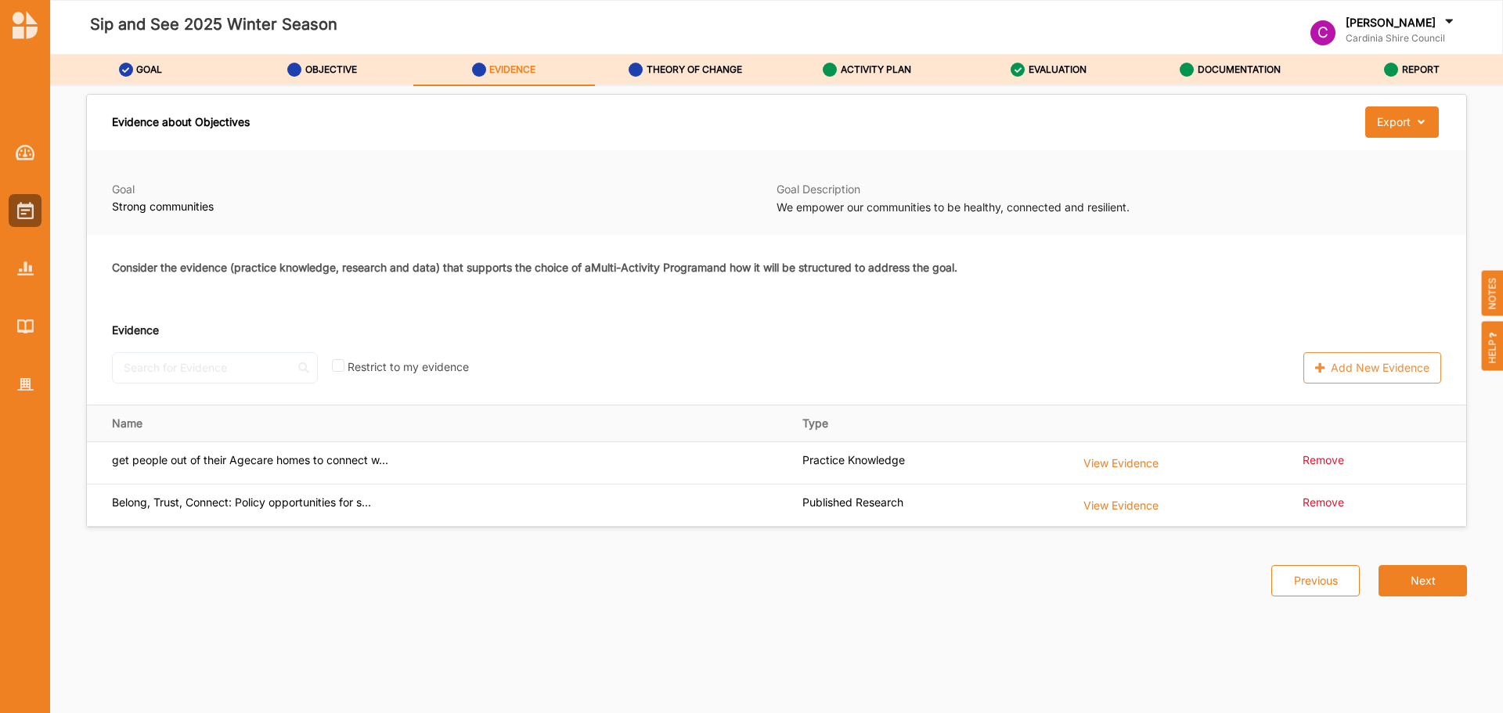
click at [1427, 581] on button "Next" at bounding box center [1423, 580] width 88 height 31
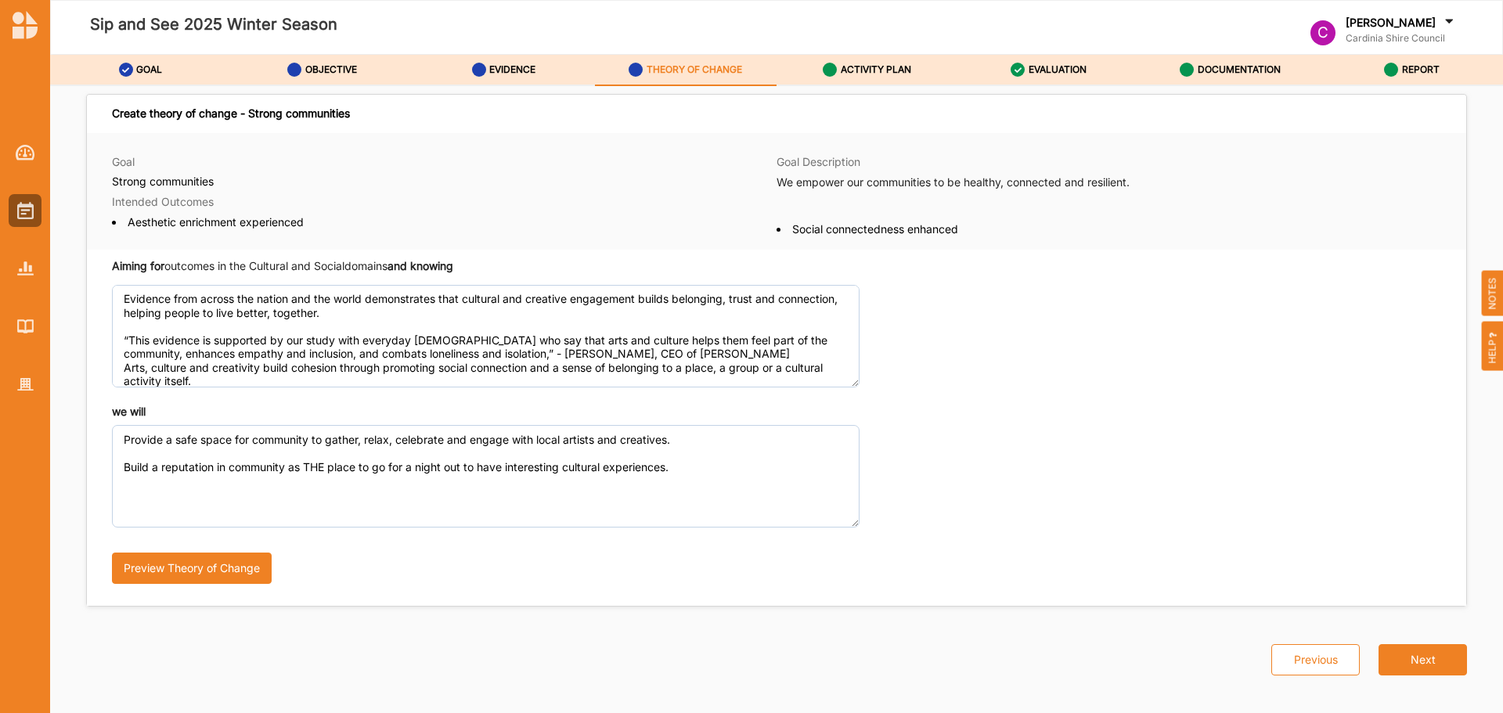
click at [1429, 651] on button "Next" at bounding box center [1423, 659] width 88 height 31
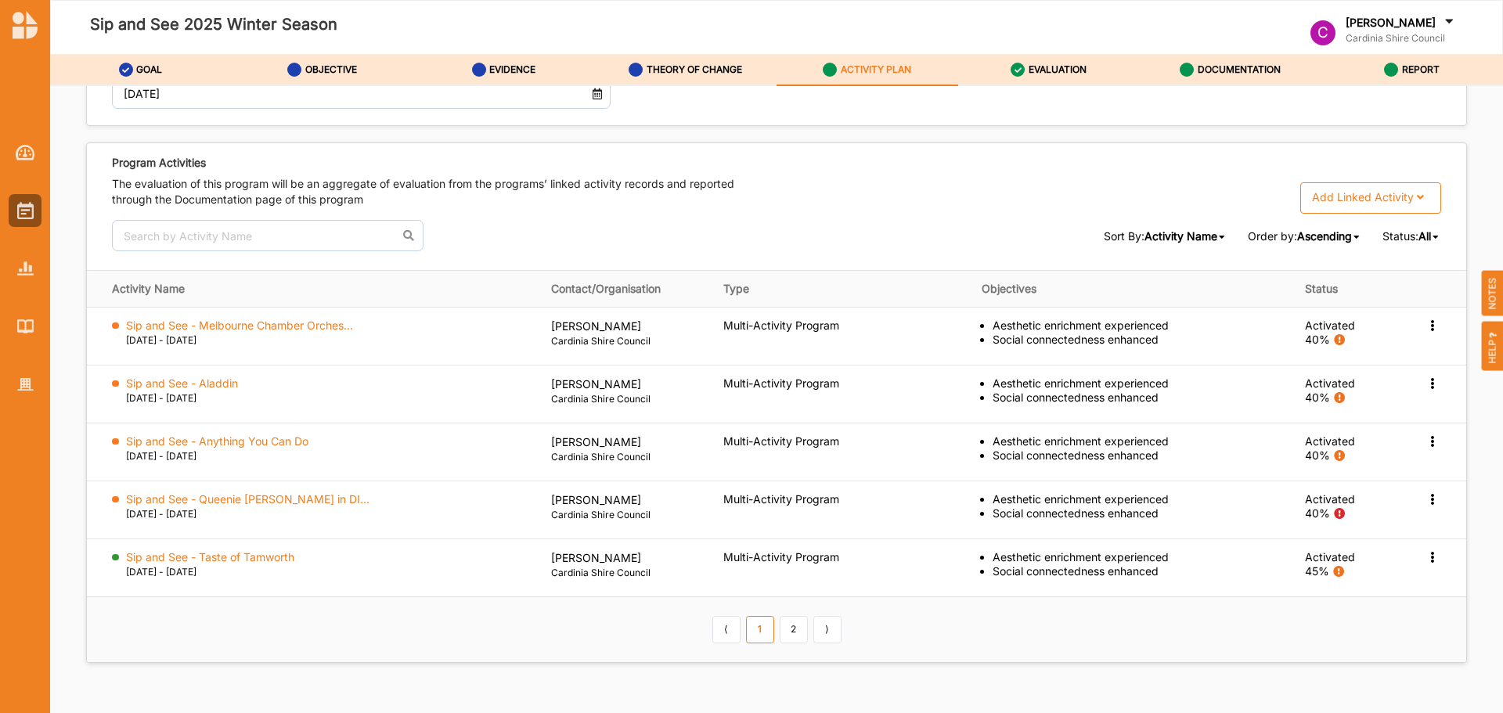
scroll to position [1938, 0]
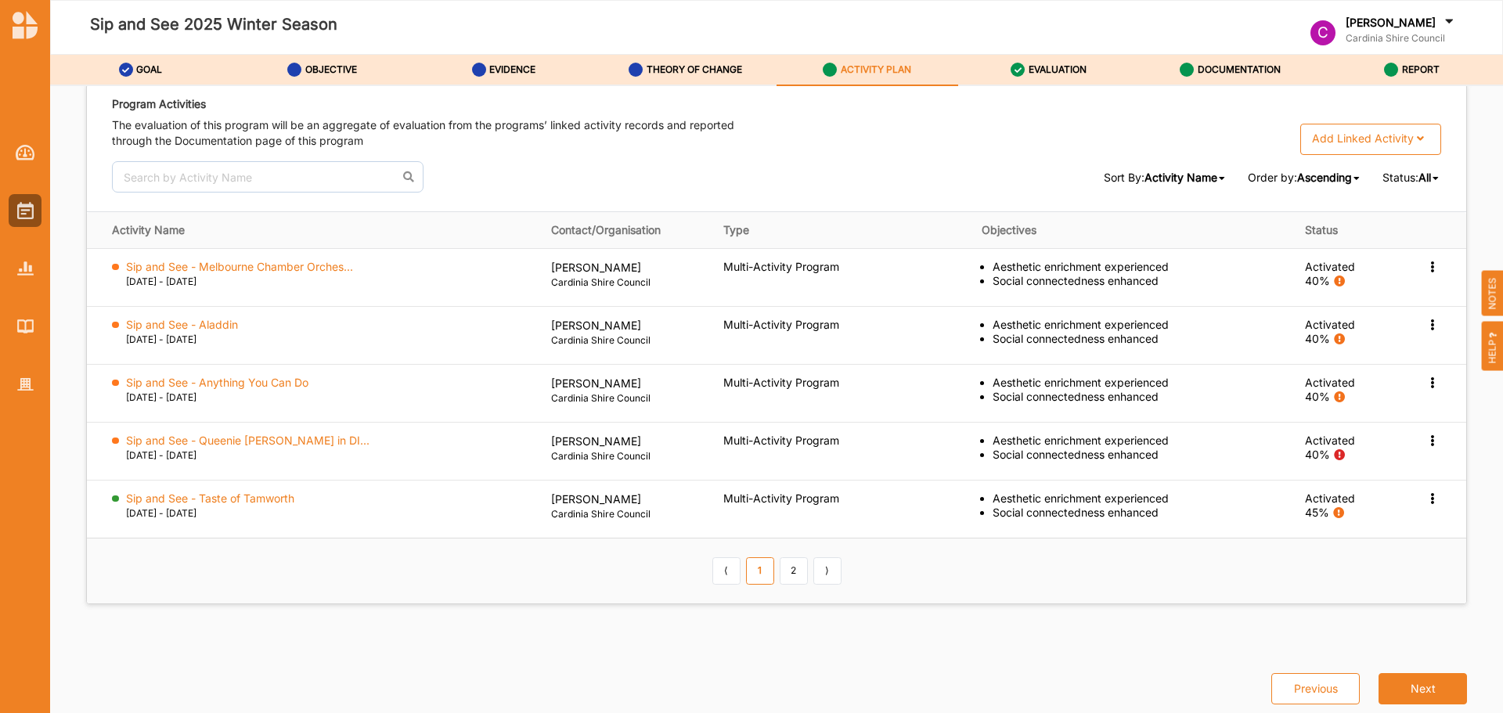
click at [274, 501] on label "Sip and See - Taste of Tamworth" at bounding box center [210, 499] width 168 height 14
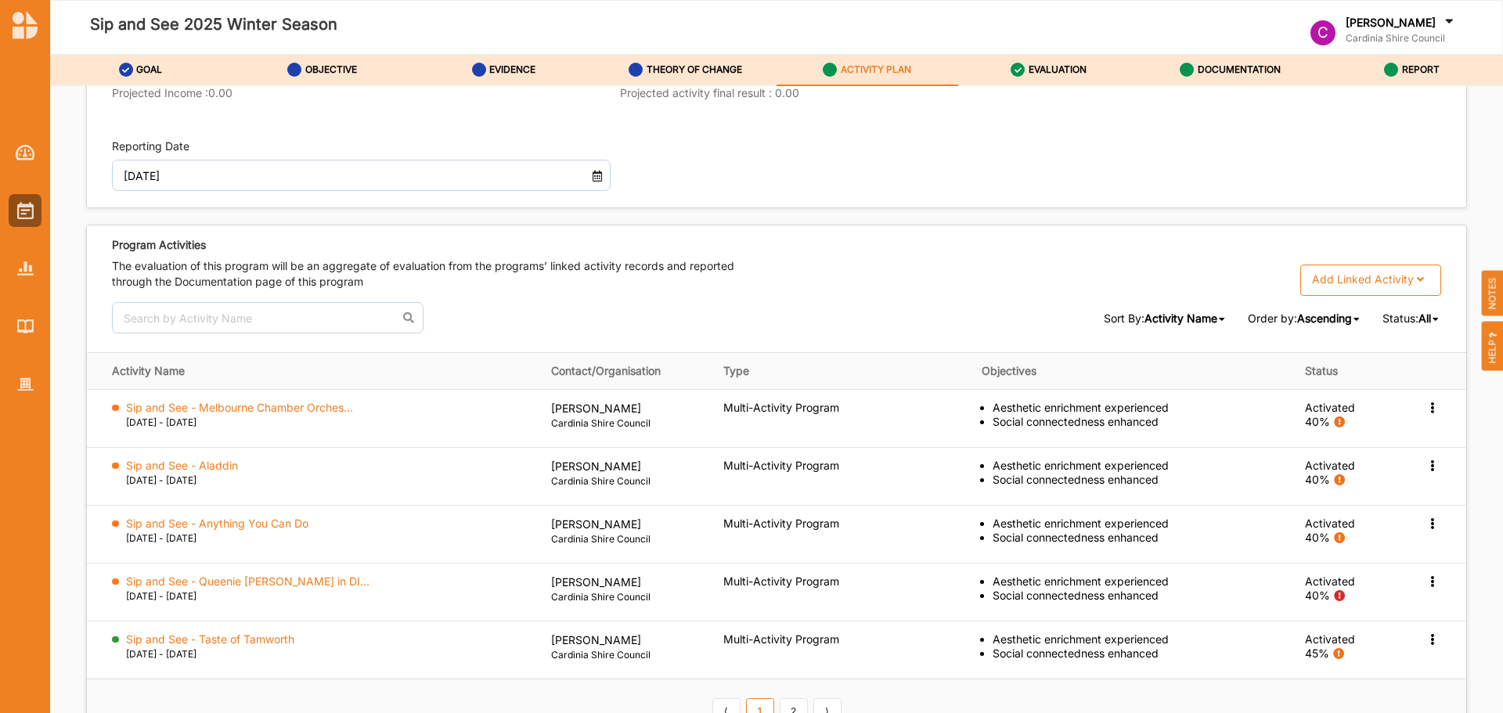
scroll to position [1879, 0]
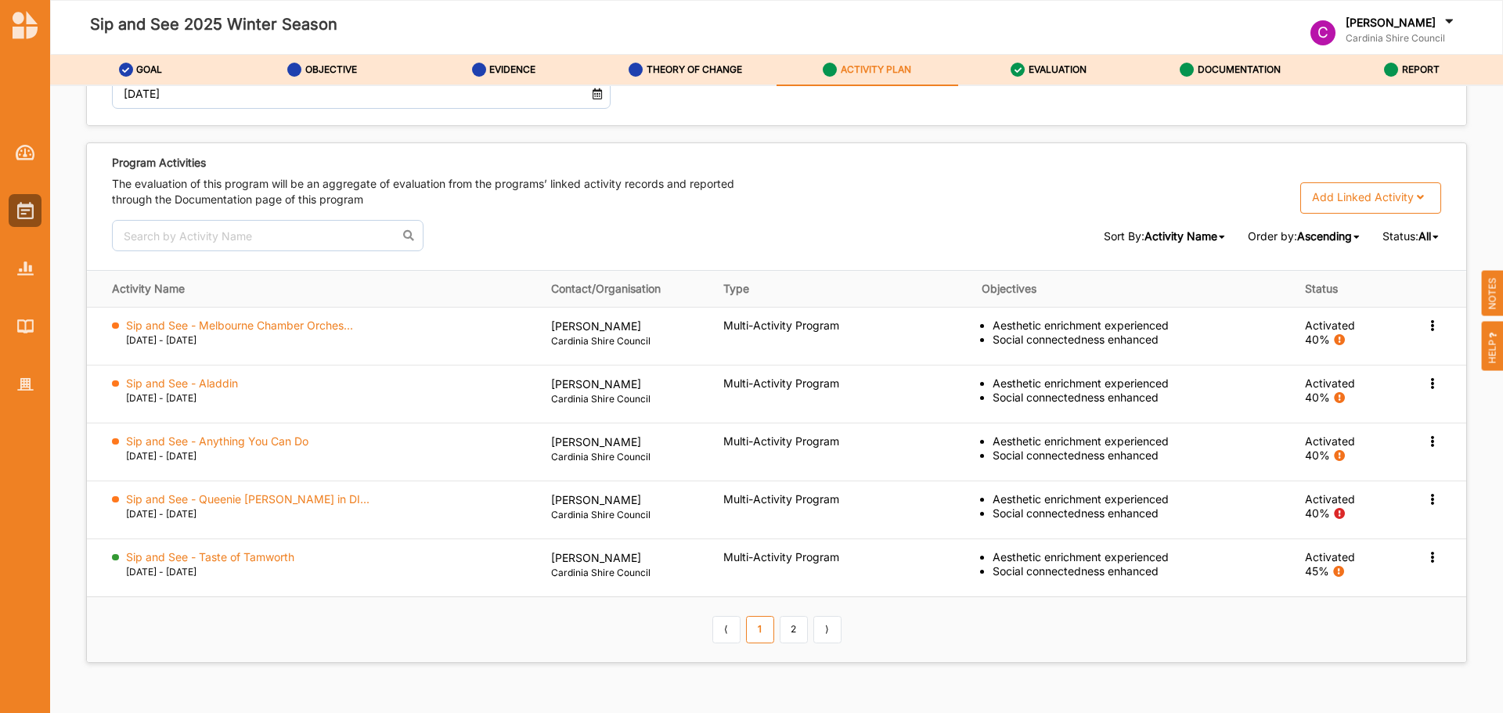
click at [437, 543] on td "Sip and See - Taste of Tamworth 23 Jul 2025 - 23 Jul 2025" at bounding box center [313, 568] width 453 height 58
drag, startPoint x: 437, startPoint y: 543, endPoint x: 106, endPoint y: 543, distance: 331.2
click at [106, 543] on td "Sip and See - Taste of Tamworth 23 Jul 2025 - 23 Jul 2025" at bounding box center [313, 568] width 453 height 58
click at [1427, 330] on icon at bounding box center [1432, 324] width 13 height 11
click at [1414, 199] on icon at bounding box center [1420, 195] width 13 height 11
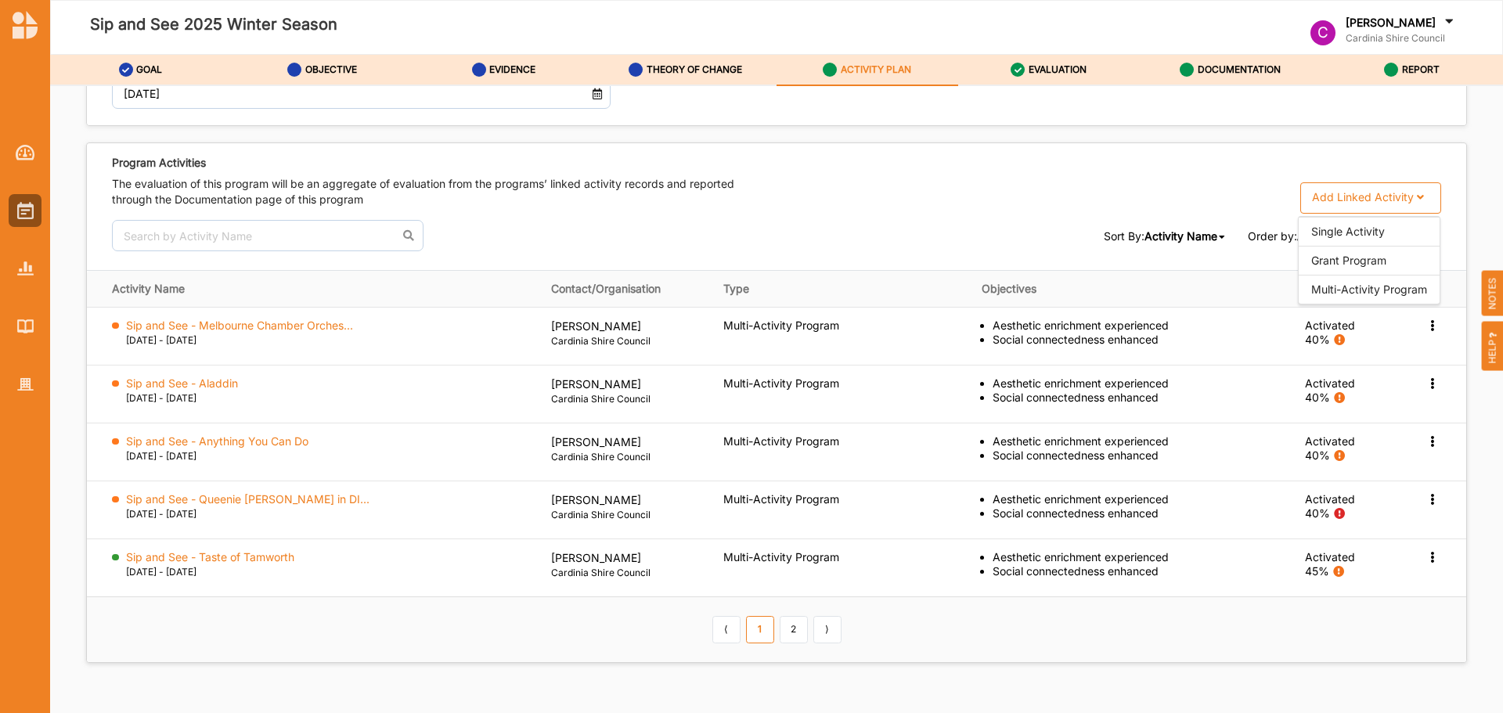
click at [785, 627] on link "2" at bounding box center [794, 629] width 28 height 27
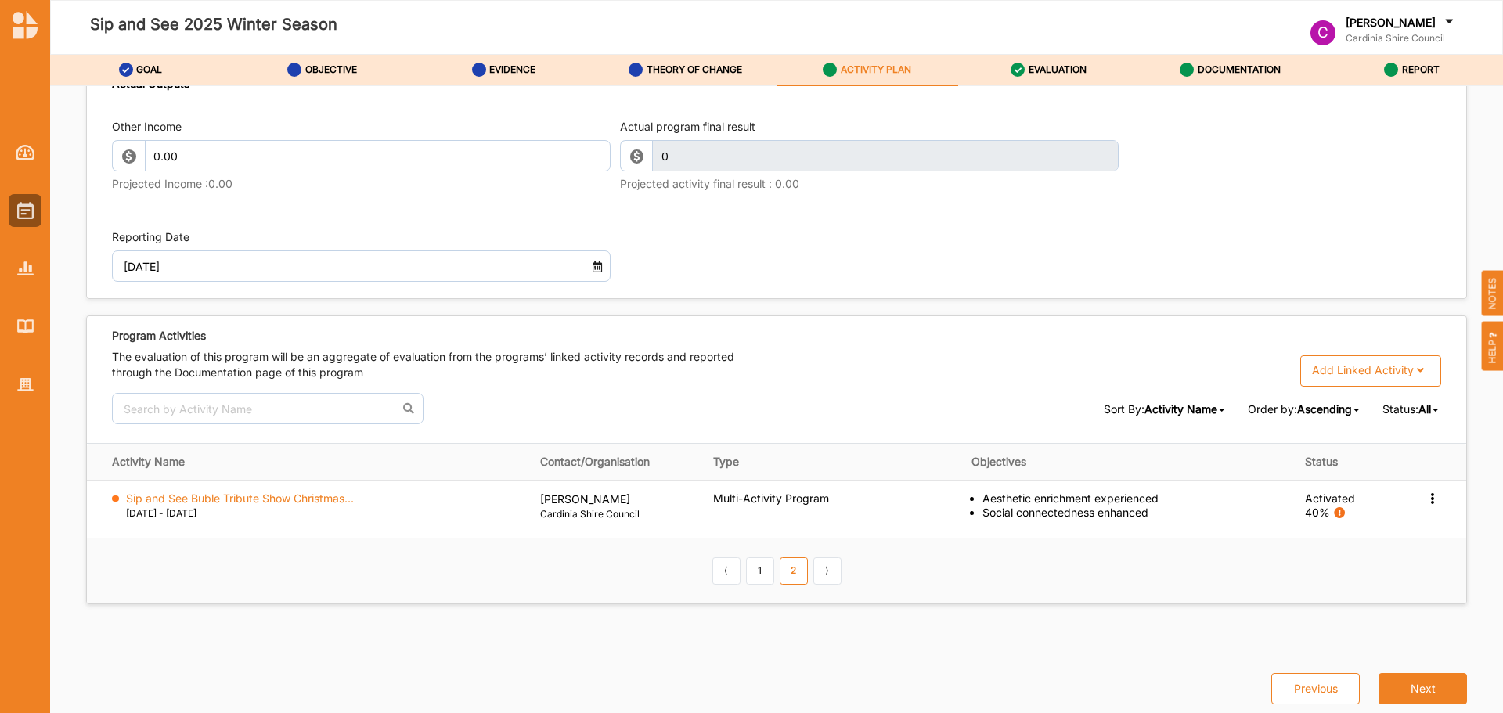
scroll to position [1706, 0]
click at [749, 571] on link "1" at bounding box center [760, 571] width 28 height 27
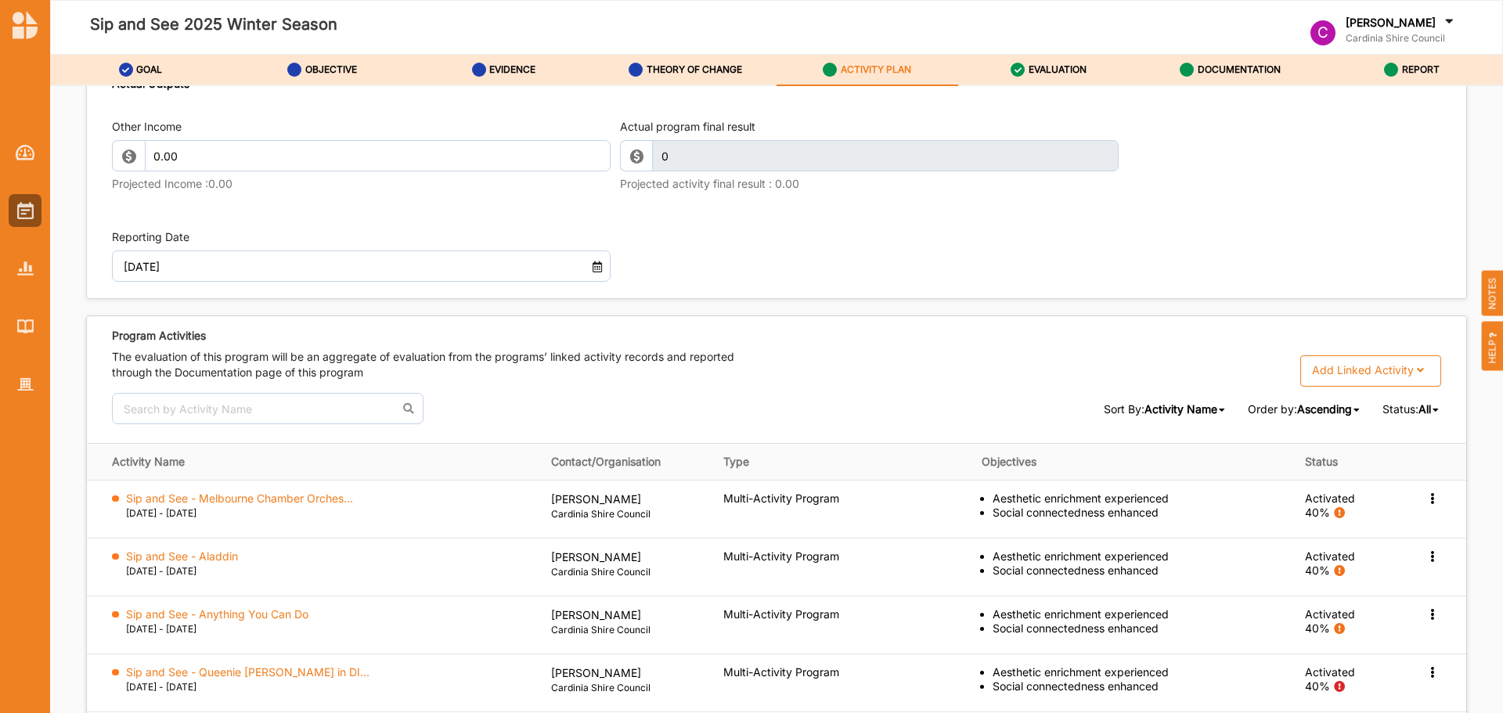
scroll to position [1938, 0]
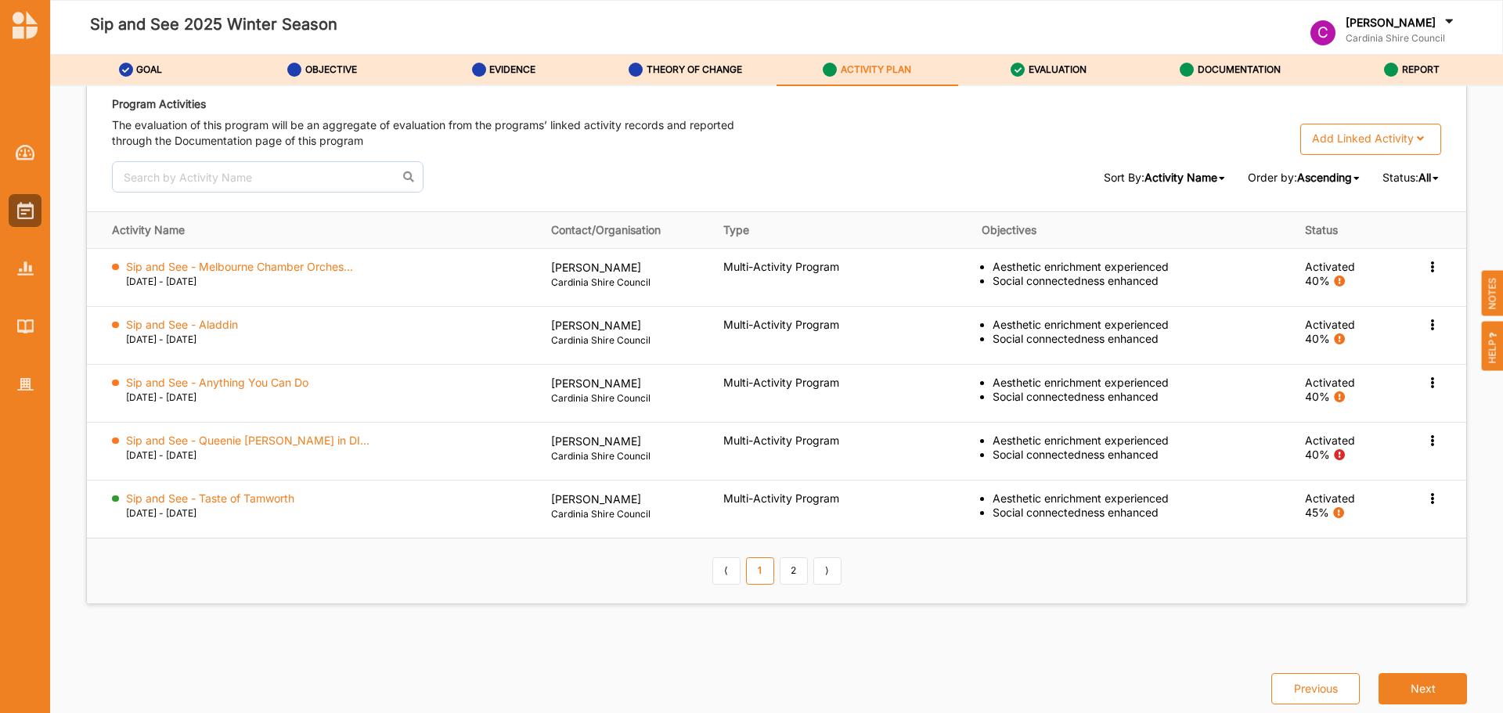
click at [13, 204] on div at bounding box center [25, 210] width 33 height 33
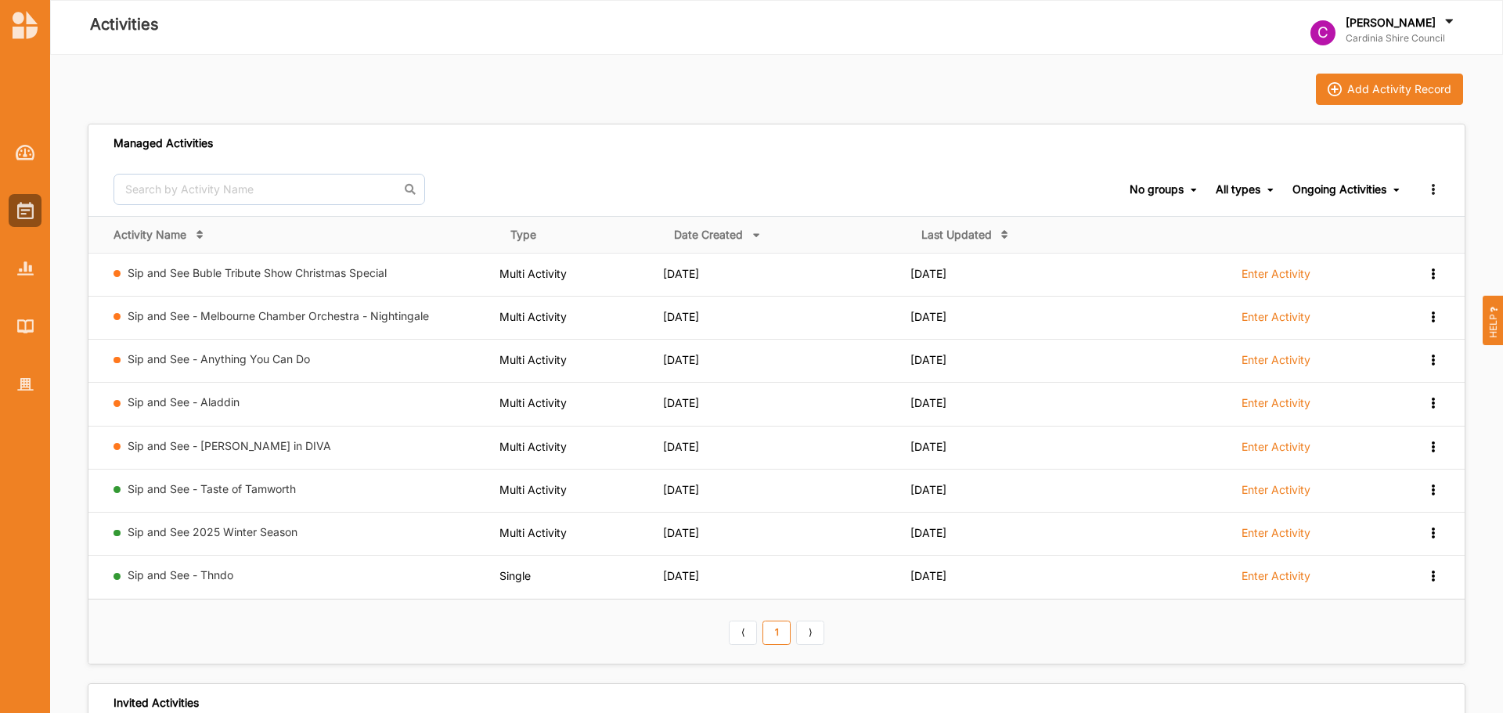
click at [815, 634] on link "⟩" at bounding box center [810, 633] width 28 height 25
click at [745, 633] on link "⟨" at bounding box center [743, 633] width 28 height 25
click at [263, 443] on link "Sip and See - [PERSON_NAME] in DIVA" at bounding box center [230, 445] width 204 height 13
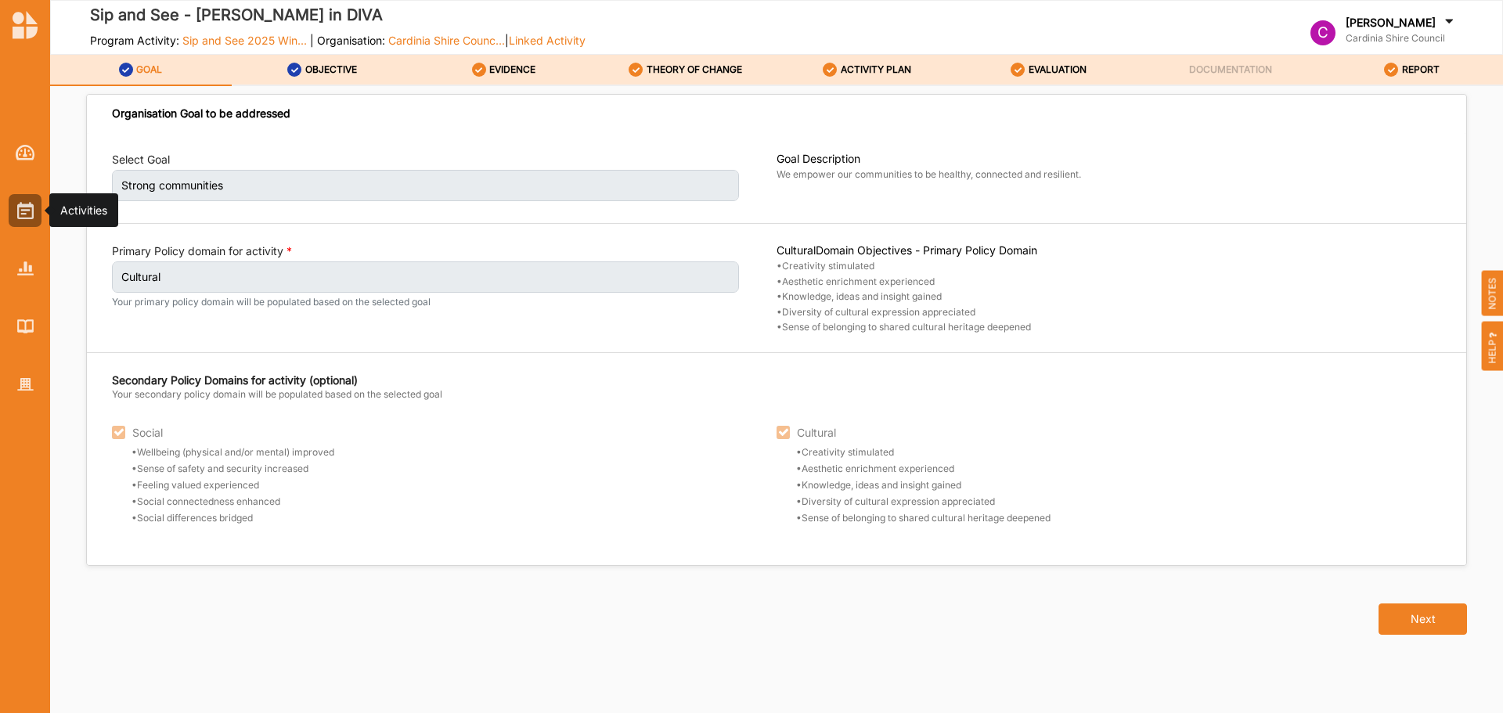
click at [32, 220] on div at bounding box center [25, 210] width 33 height 33
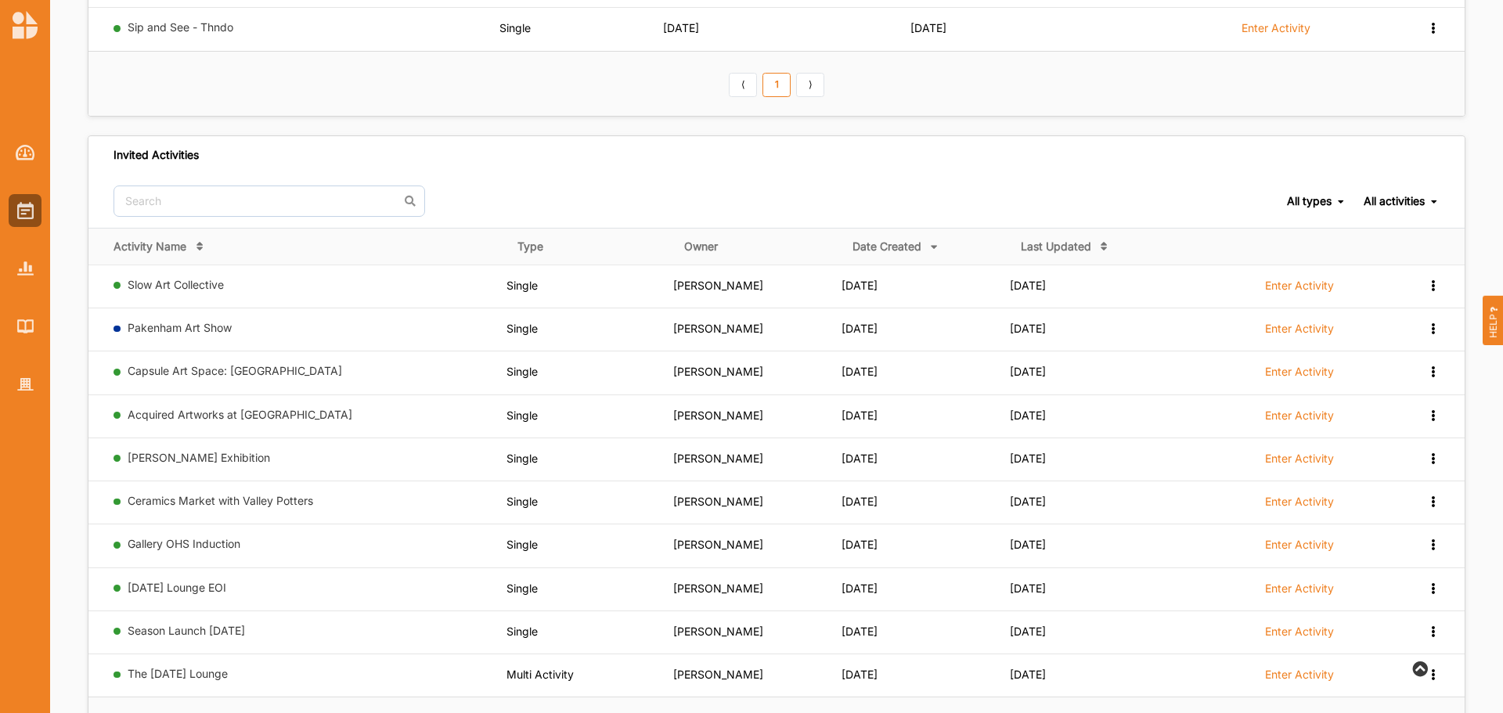
scroll to position [630, 0]
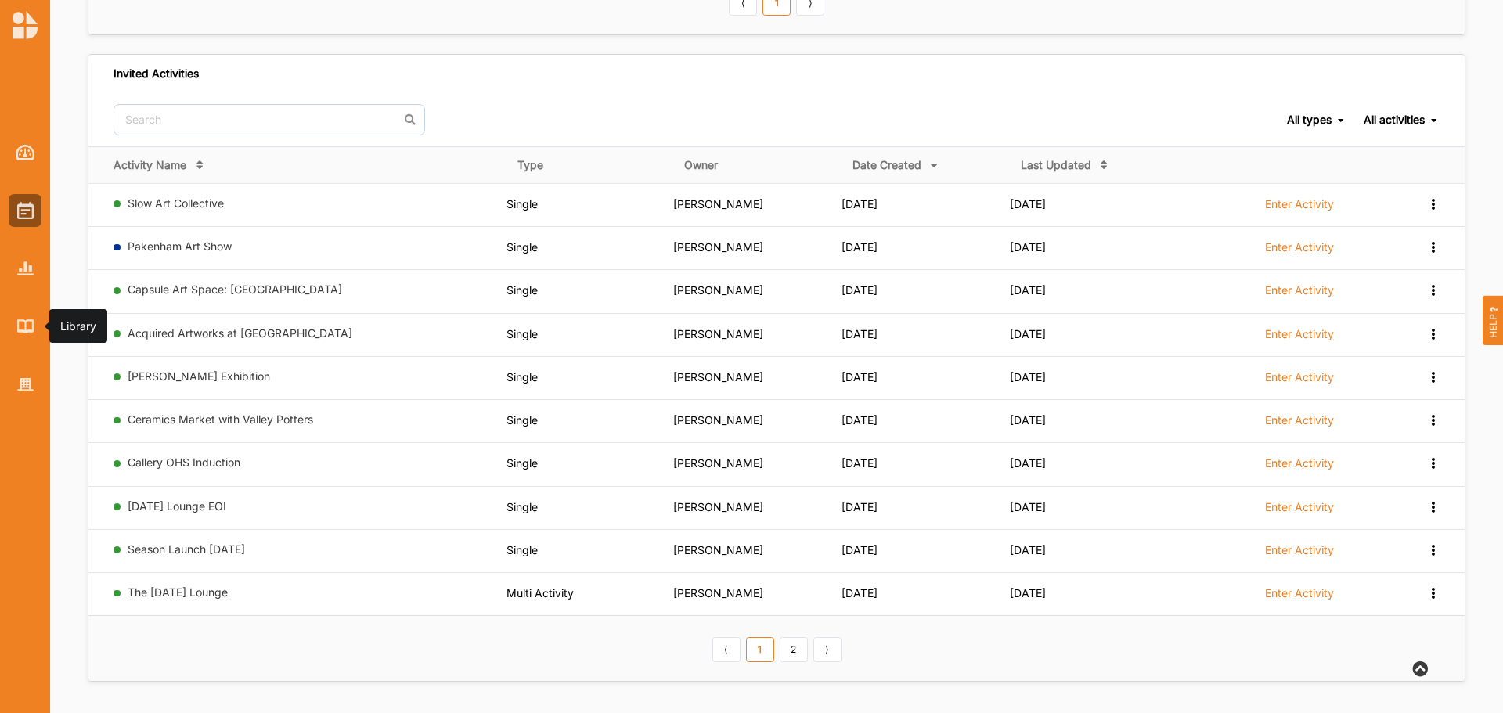
click at [23, 338] on div at bounding box center [25, 326] width 33 height 33
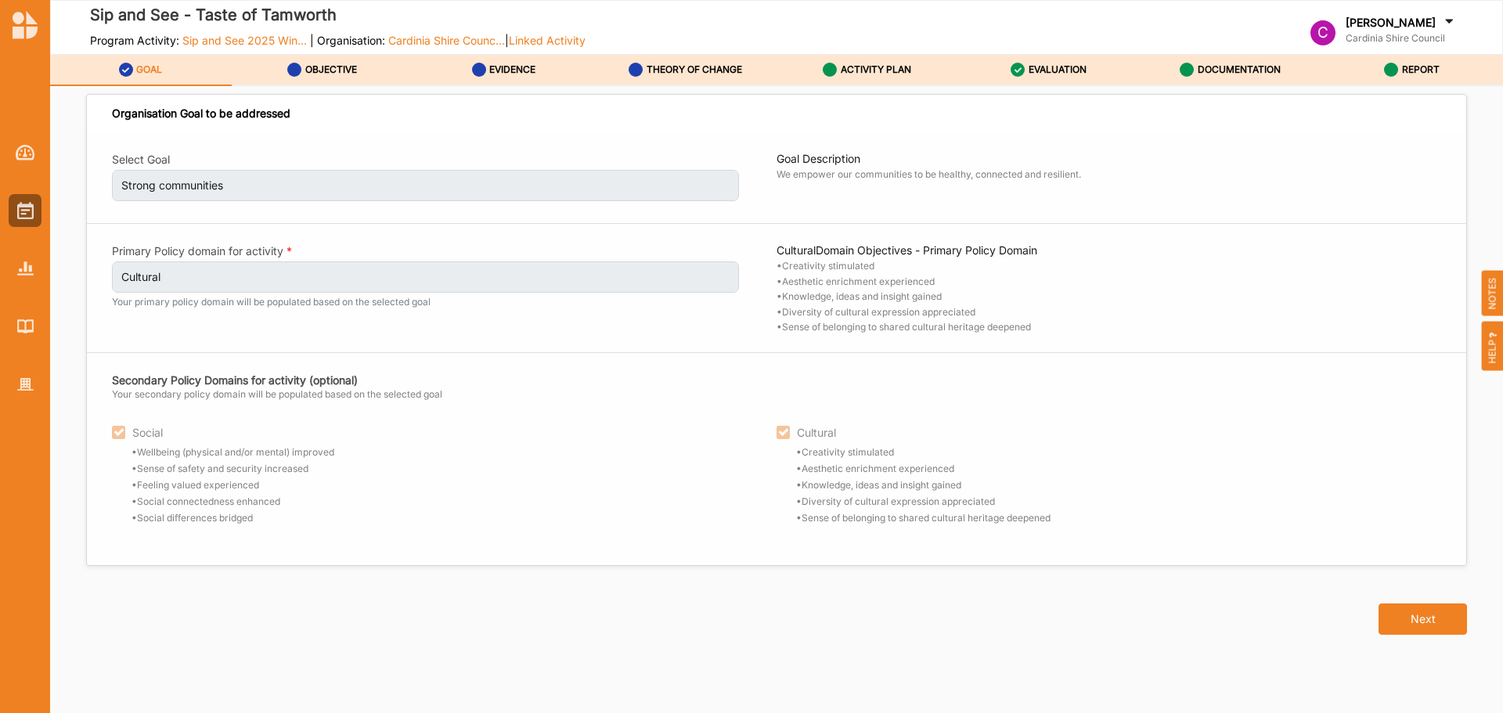
click at [1412, 613] on button "Next" at bounding box center [1423, 619] width 88 height 31
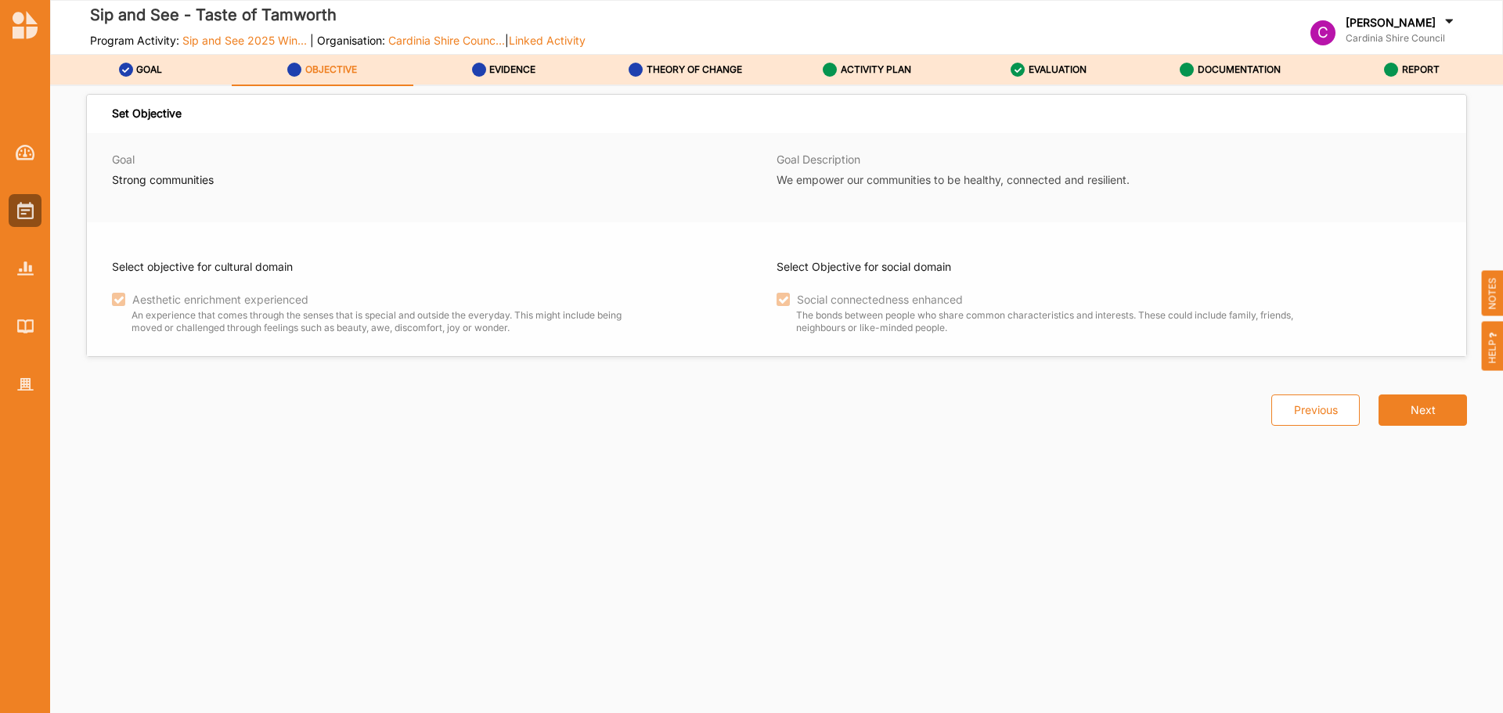
click at [1404, 415] on button "Next" at bounding box center [1423, 410] width 88 height 31
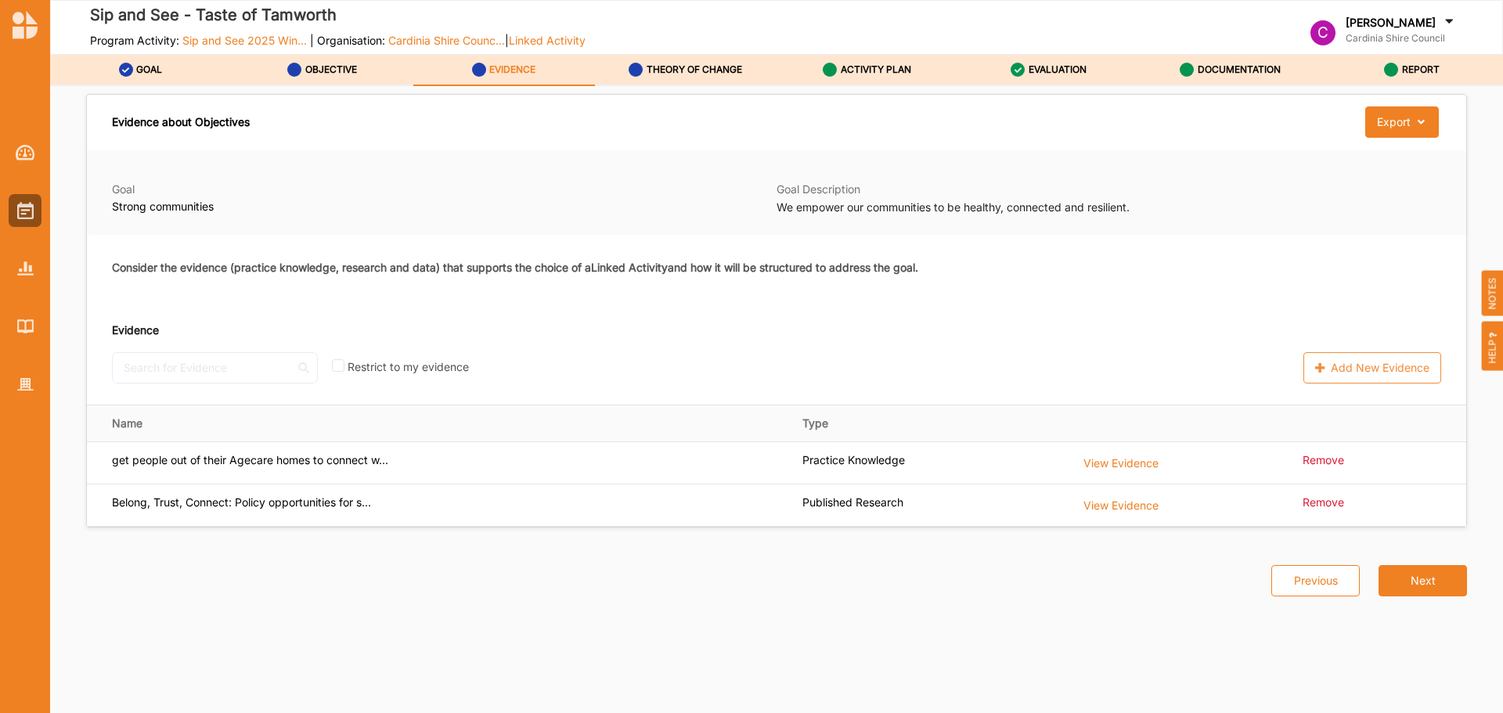
click at [1406, 579] on button "Next" at bounding box center [1423, 580] width 88 height 31
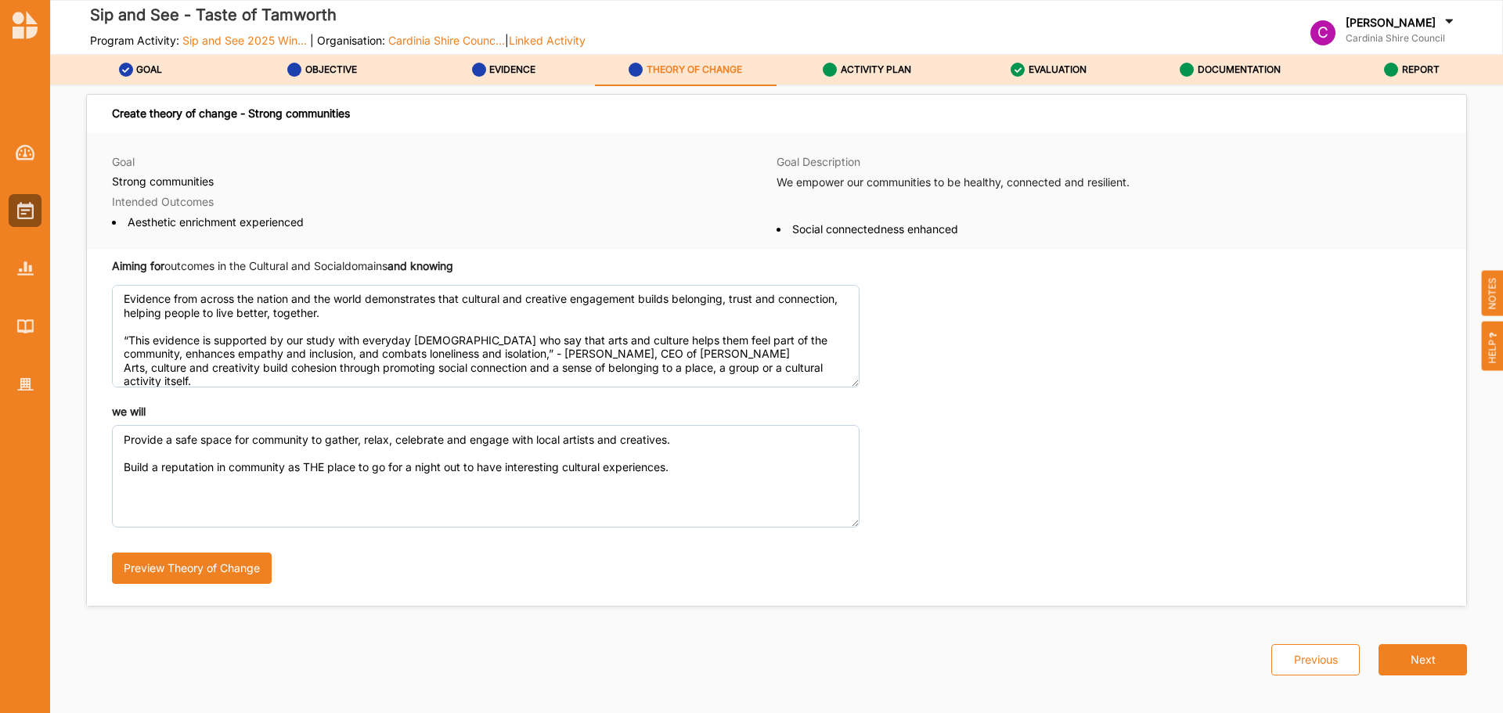
click at [1400, 660] on button "Next" at bounding box center [1423, 659] width 88 height 31
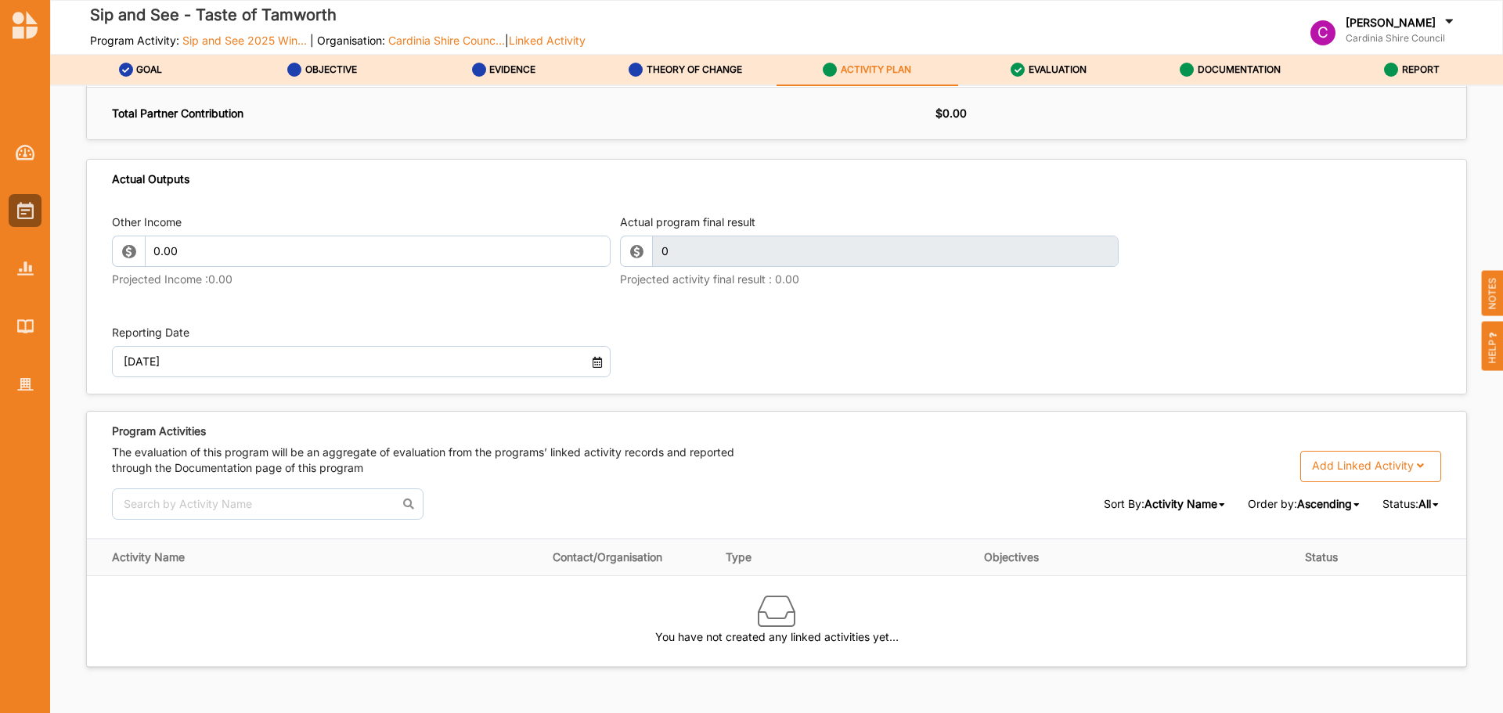
scroll to position [1640, 0]
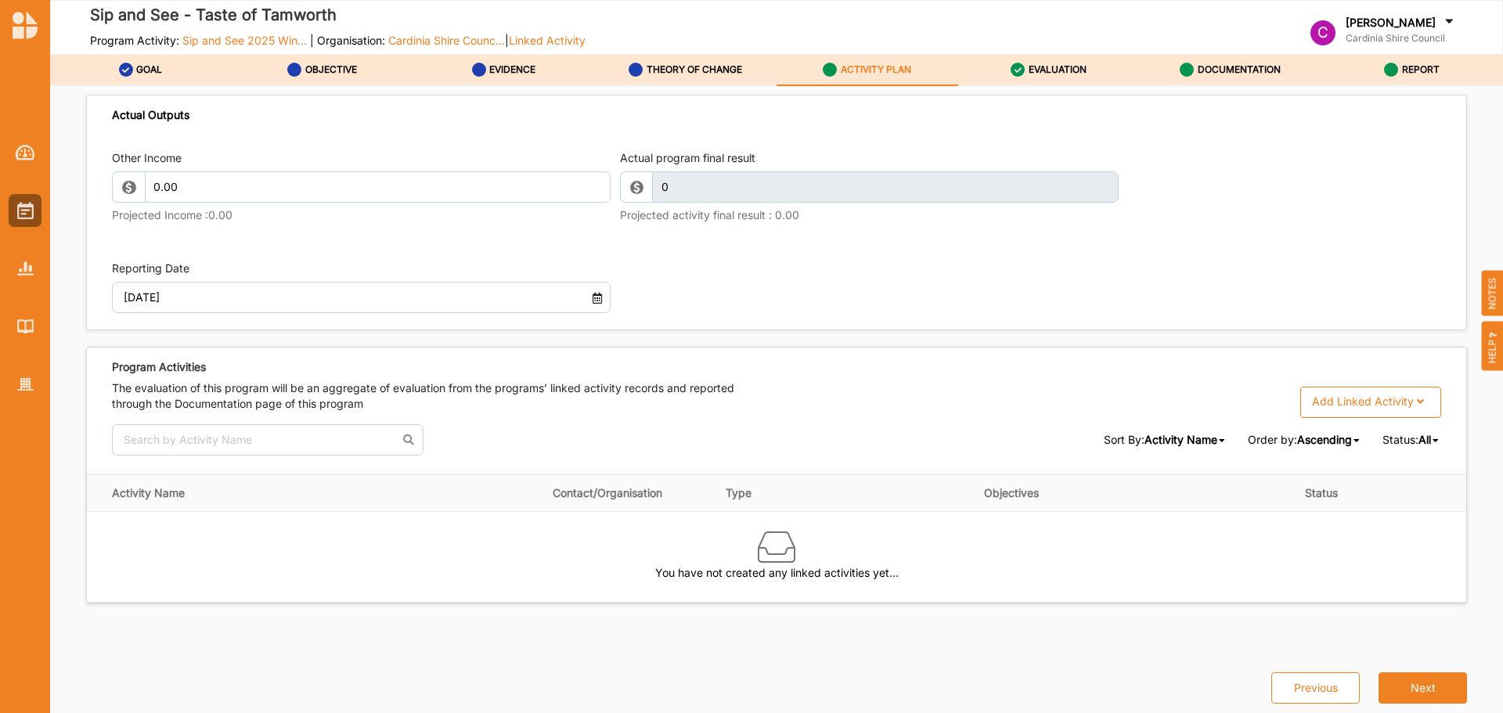
click at [1432, 690] on button "Next" at bounding box center [1423, 688] width 88 height 31
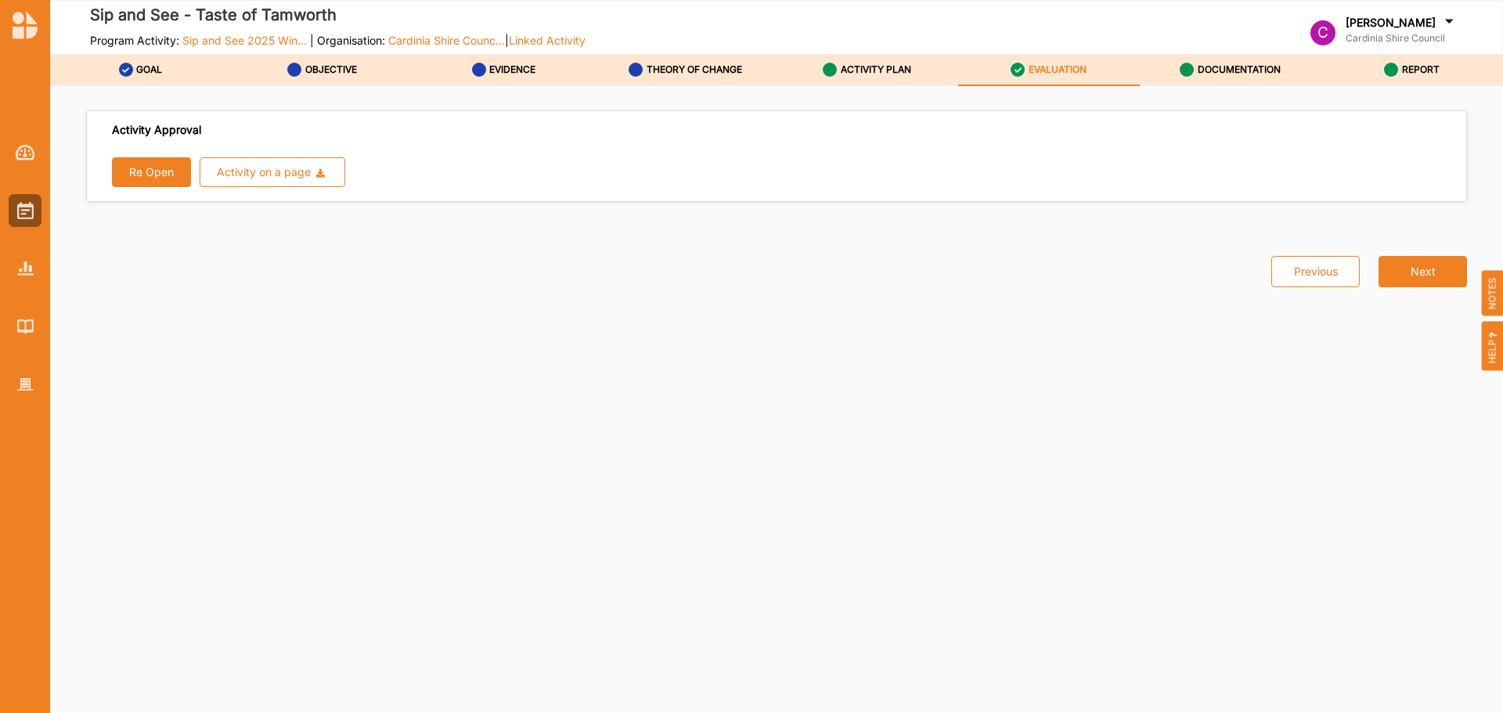
click at [1229, 67] on label "DOCUMENTATION" at bounding box center [1239, 69] width 83 height 13
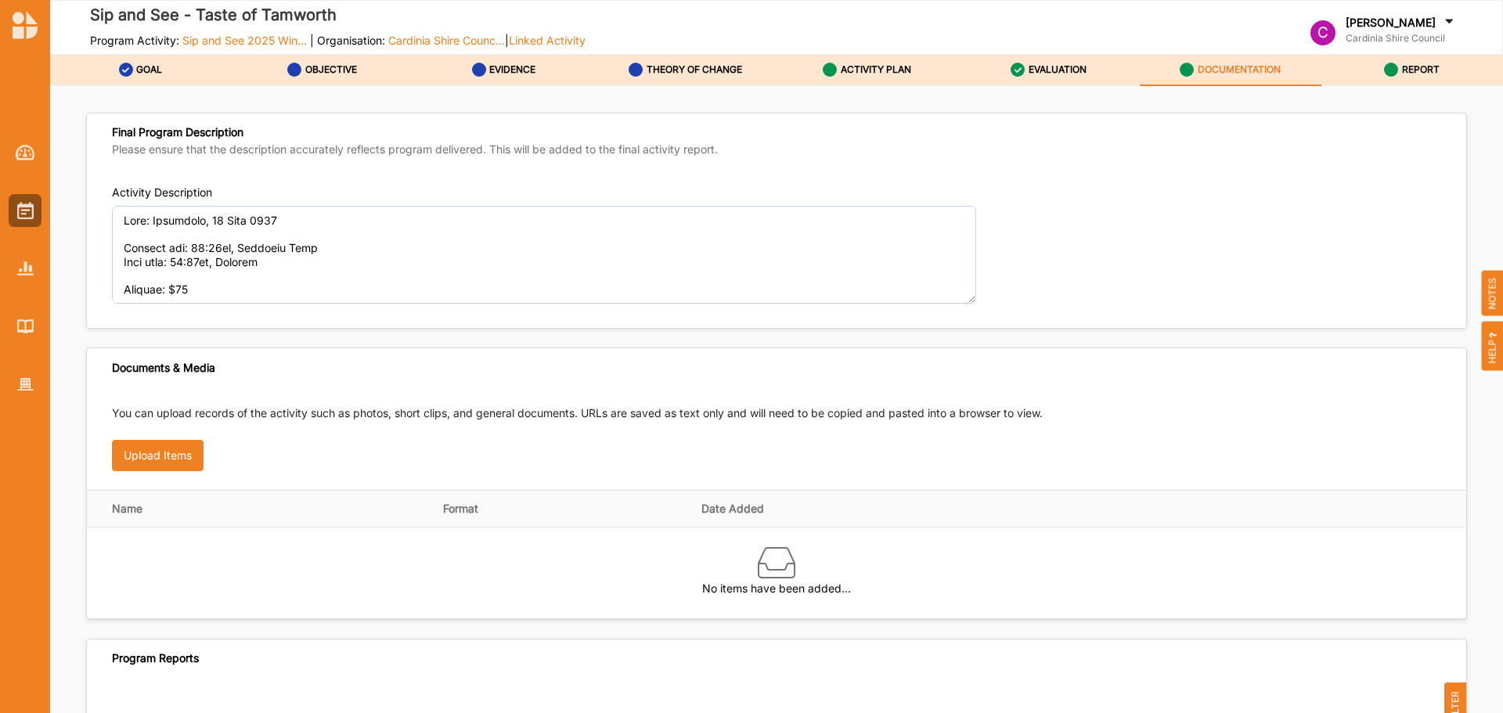
click at [911, 64] on label "ACTIVITY PLAN" at bounding box center [876, 69] width 70 height 13
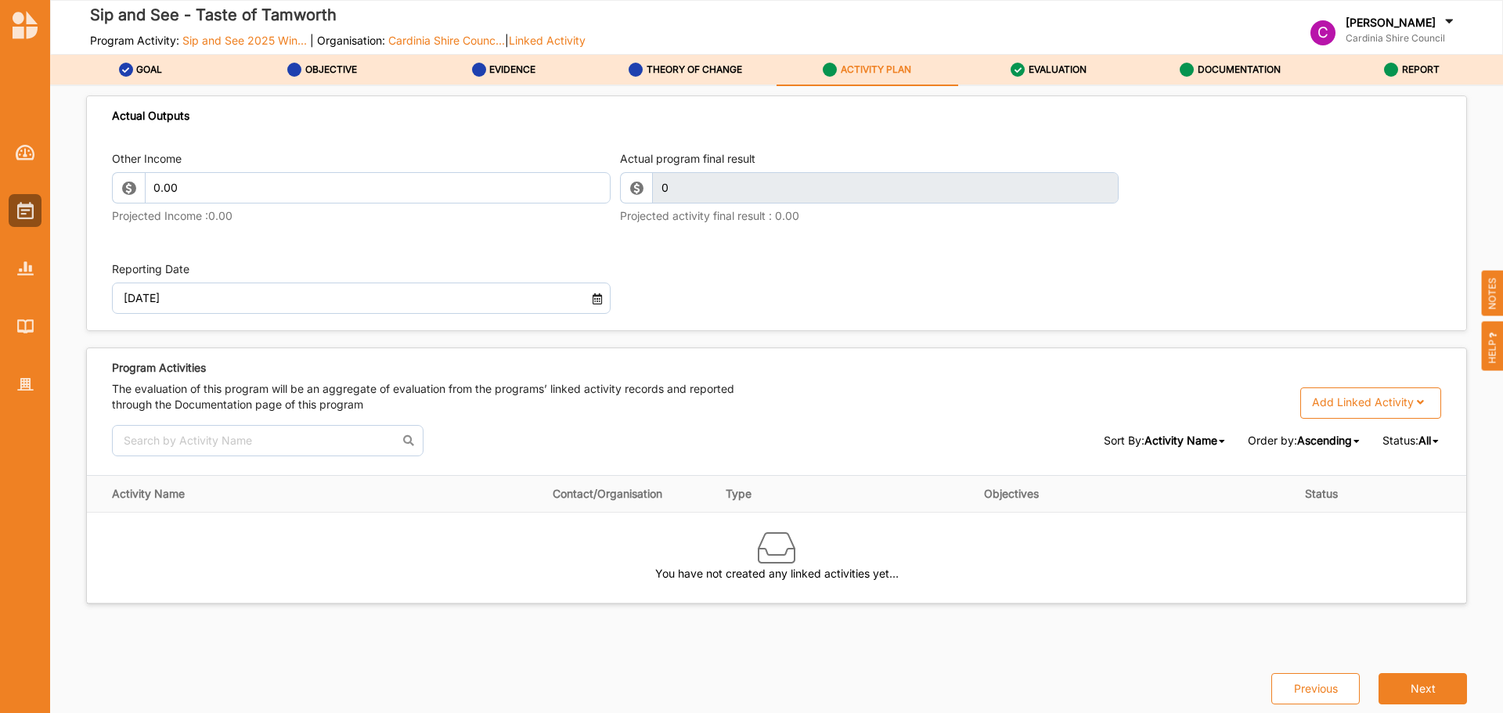
scroll to position [1640, 0]
click at [1402, 397] on div "Add Linked Activity" at bounding box center [1363, 402] width 102 height 14
click at [1311, 288] on div "Reporting Date 24 Jul 2025" at bounding box center [777, 286] width 1330 height 69
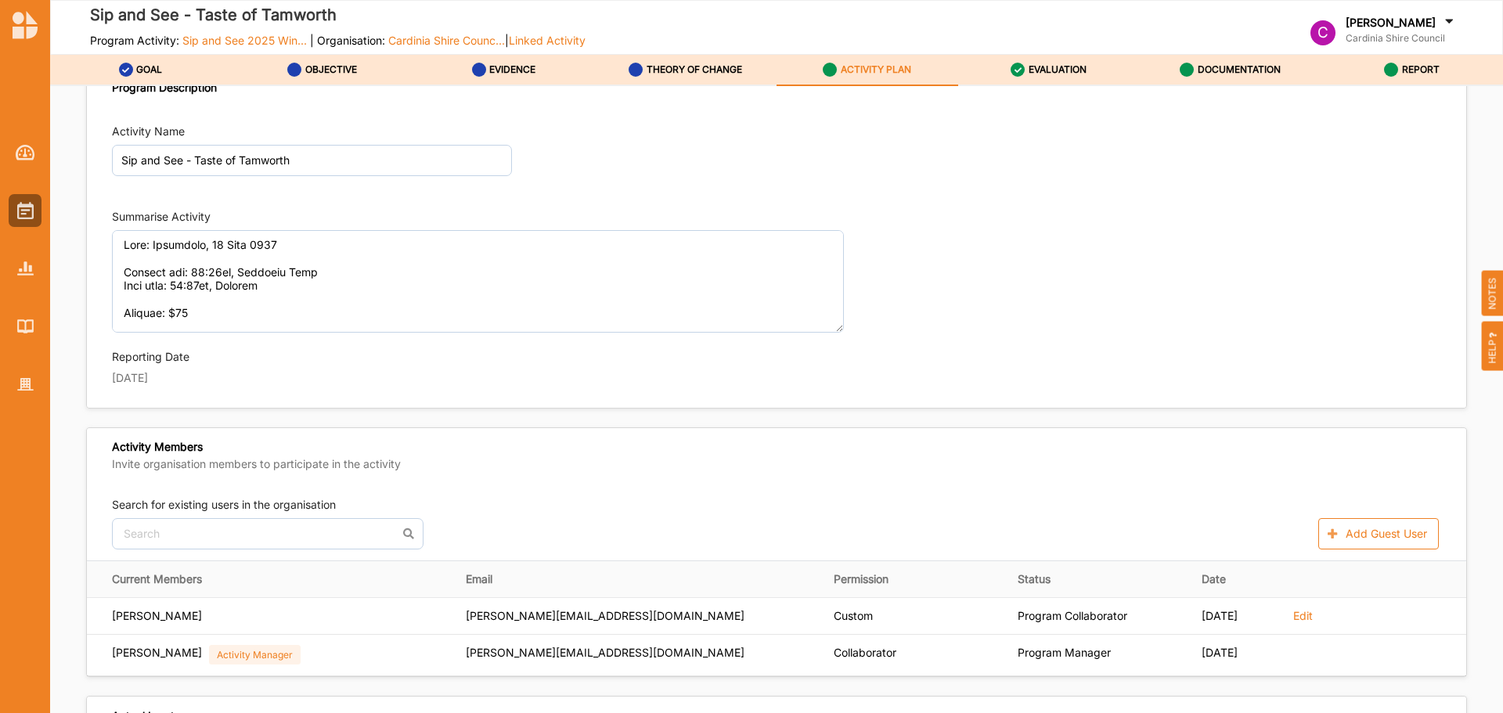
scroll to position [0, 0]
